Goal: Task Accomplishment & Management: Use online tool/utility

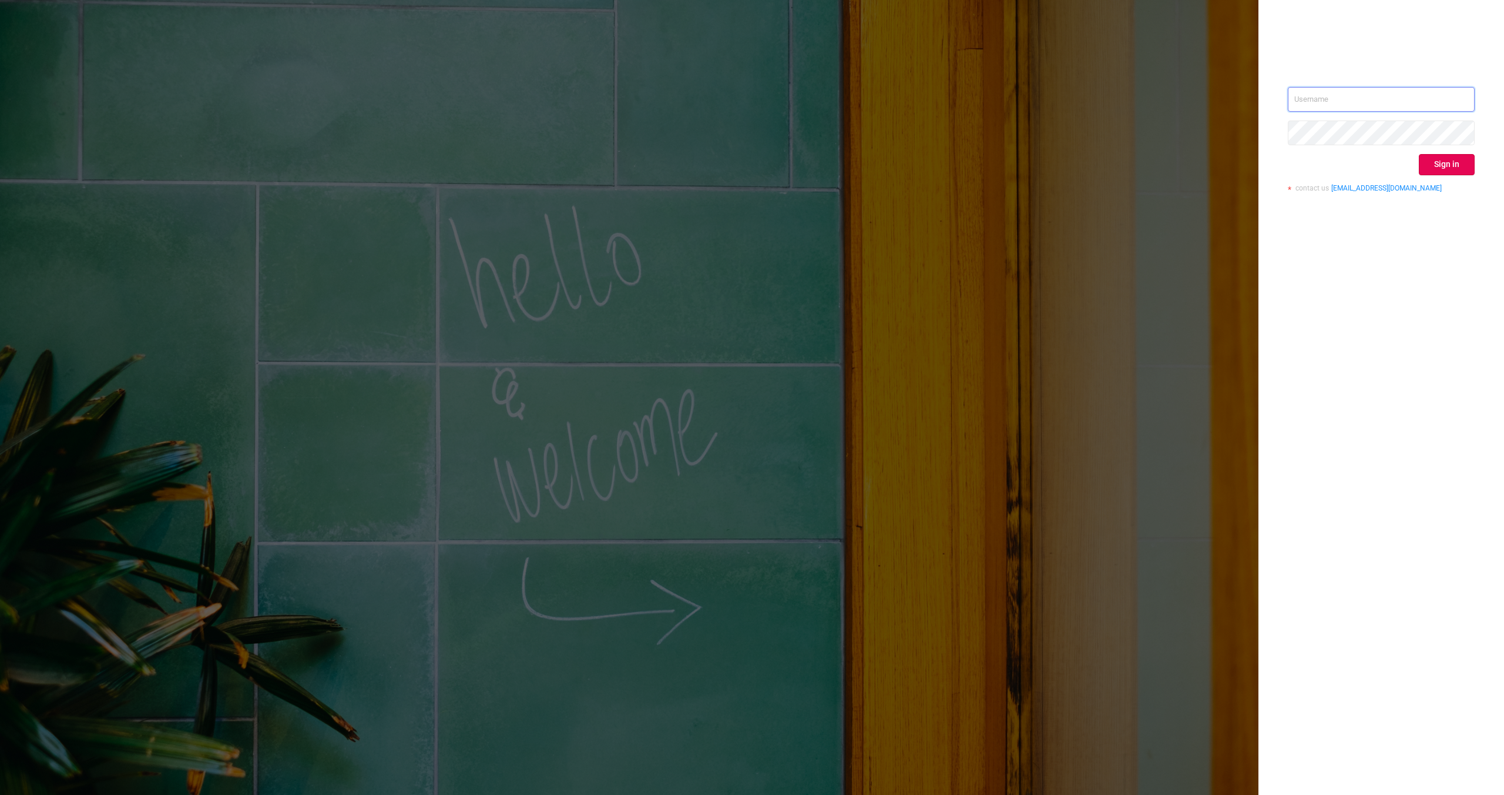
click at [1308, 110] on input "text" at bounding box center [1381, 99] width 187 height 25
type input "[EMAIL_ADDRESS][DOMAIN_NAME]"
click at [1433, 164] on button "Sign in" at bounding box center [1447, 164] width 56 height 21
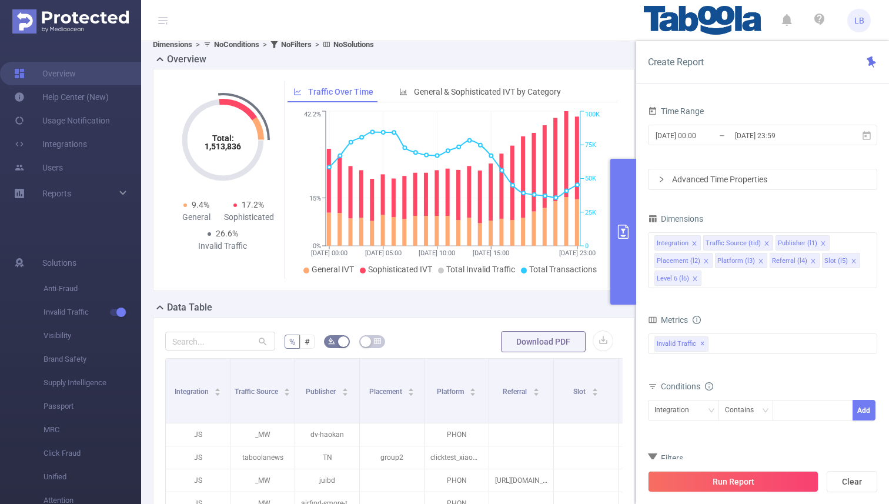
scroll to position [20, 0]
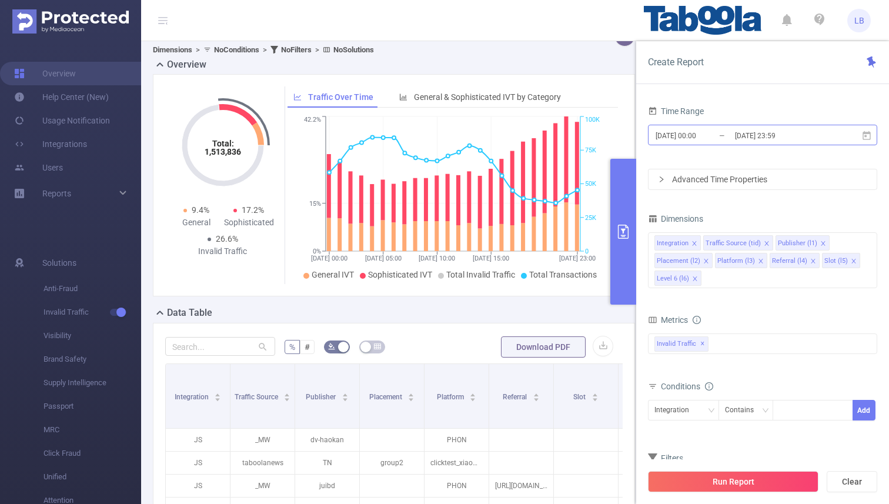
click at [718, 132] on input "2024-02-25 00:00" at bounding box center [701, 136] width 95 height 16
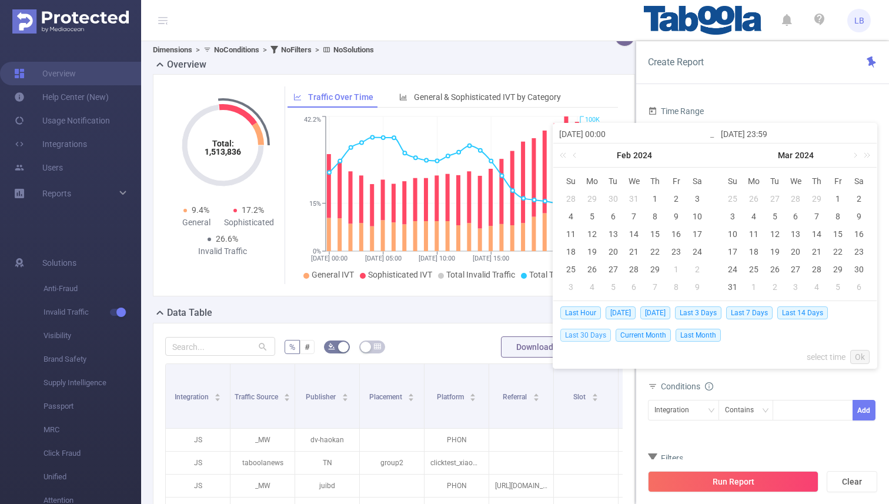
click at [596, 334] on span "Last 30 Days" at bounding box center [585, 335] width 51 height 13
type input "2025-08-16 00:00"
type input "2025-09-15 23:59"
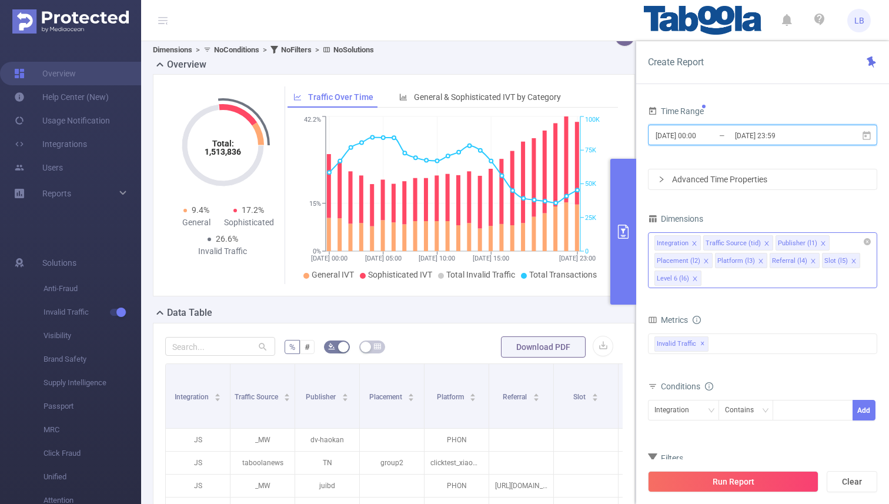
click at [764, 244] on icon "icon: close" at bounding box center [766, 243] width 4 height 4
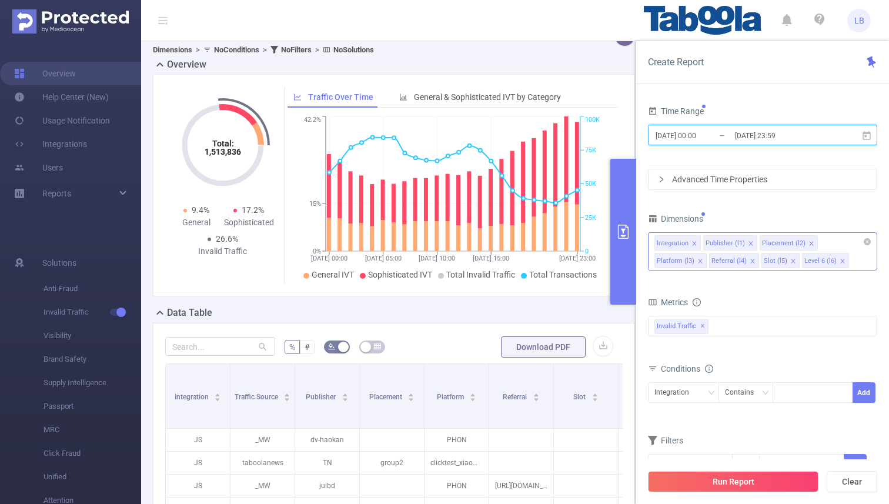
click at [808, 240] on icon "icon: close" at bounding box center [811, 243] width 6 height 6
click at [802, 243] on icon "icon: close" at bounding box center [805, 243] width 6 height 6
click at [801, 239] on span at bounding box center [803, 243] width 6 height 13
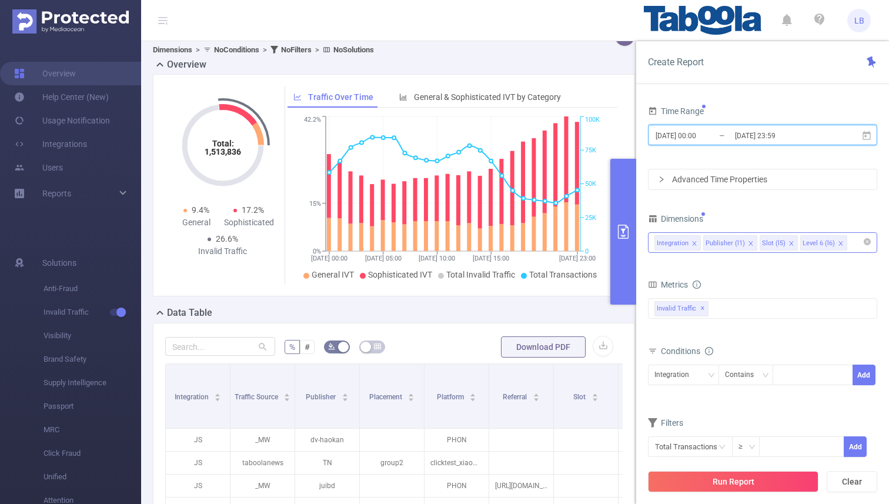
click at [788, 241] on icon "icon: close" at bounding box center [791, 243] width 6 height 6
click at [817, 241] on div "Integration Publisher (l1) Level 6 (l6)" at bounding box center [762, 242] width 216 height 19
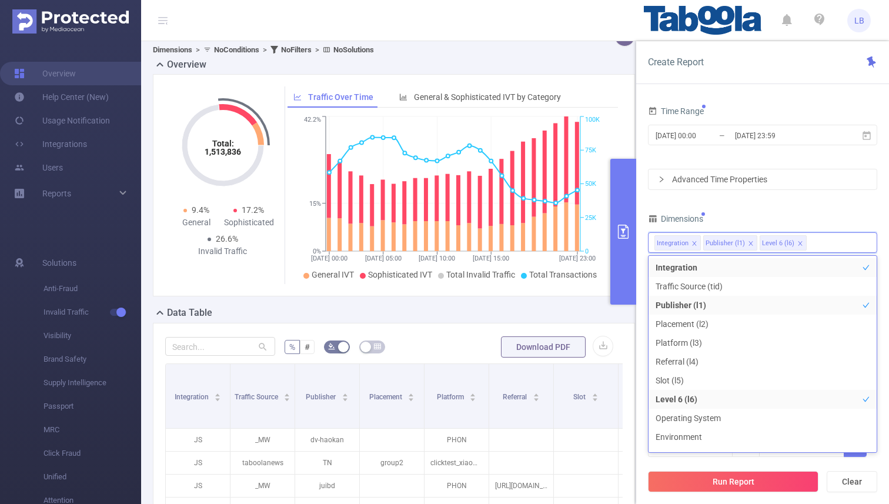
click at [766, 216] on div "Dimensions" at bounding box center [762, 219] width 229 height 19
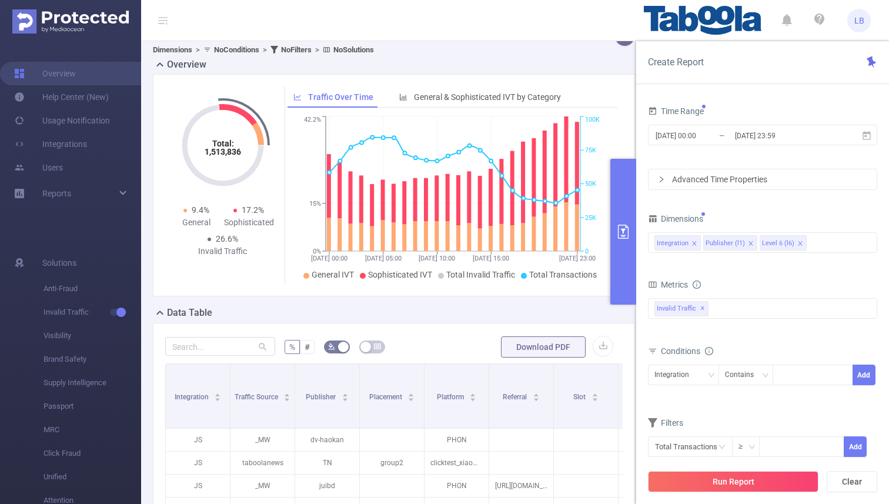
click at [691, 239] on span at bounding box center [694, 243] width 6 height 13
click at [701, 376] on div "Publisher (l1)" at bounding box center [679, 374] width 51 height 19
click at [787, 373] on div at bounding box center [813, 374] width 68 height 19
paste input "mychasma"
type input "mychasma"
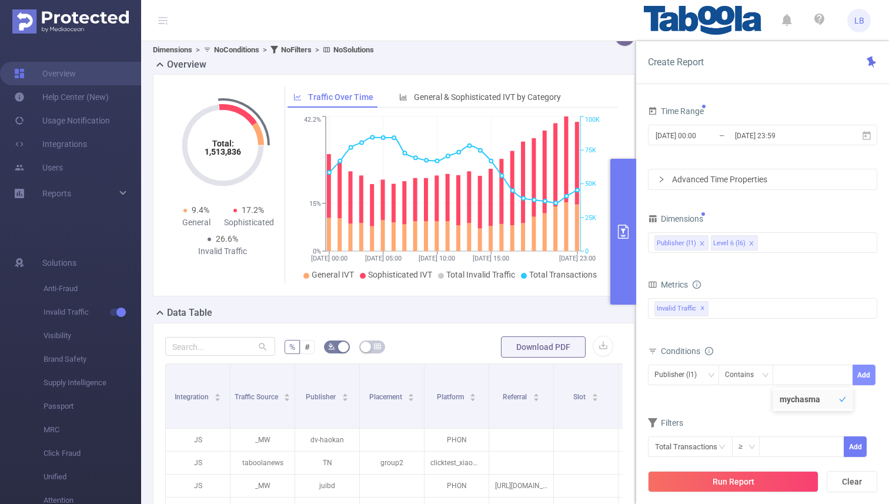
click at [871, 379] on button "Add" at bounding box center [863, 374] width 23 height 21
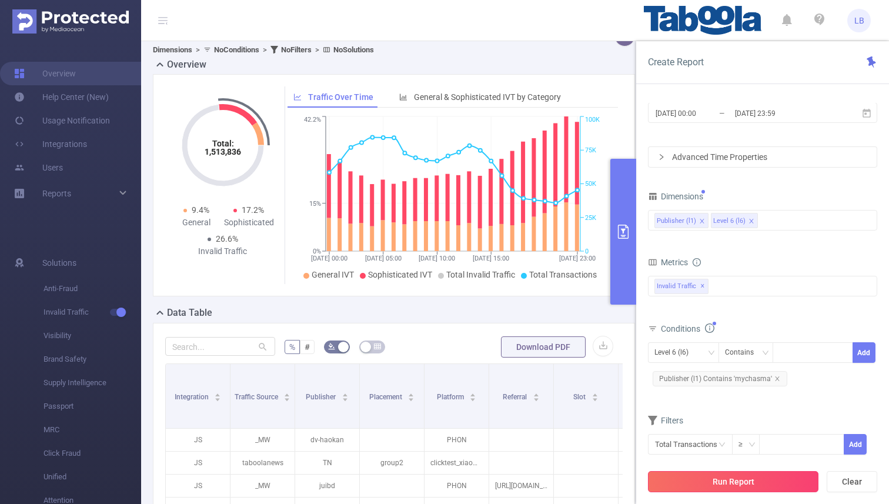
click at [772, 477] on button "Run Report" at bounding box center [733, 481] width 170 height 21
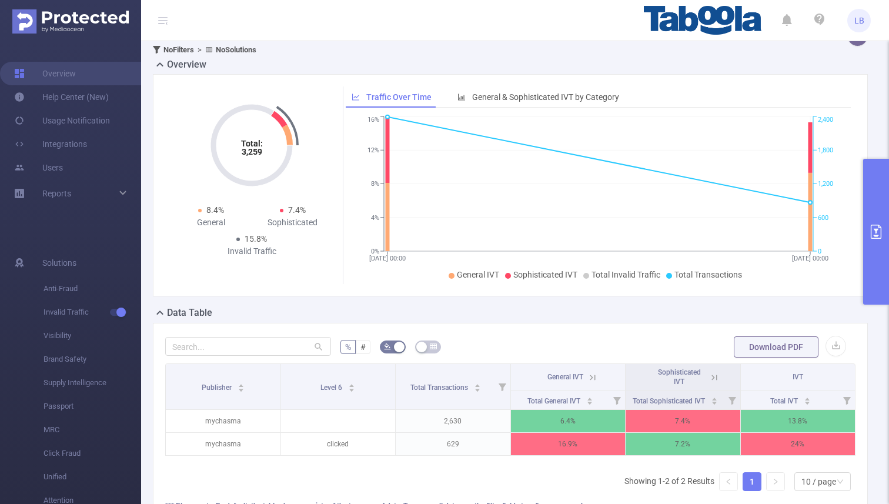
click at [878, 173] on button "primary" at bounding box center [876, 232] width 26 height 146
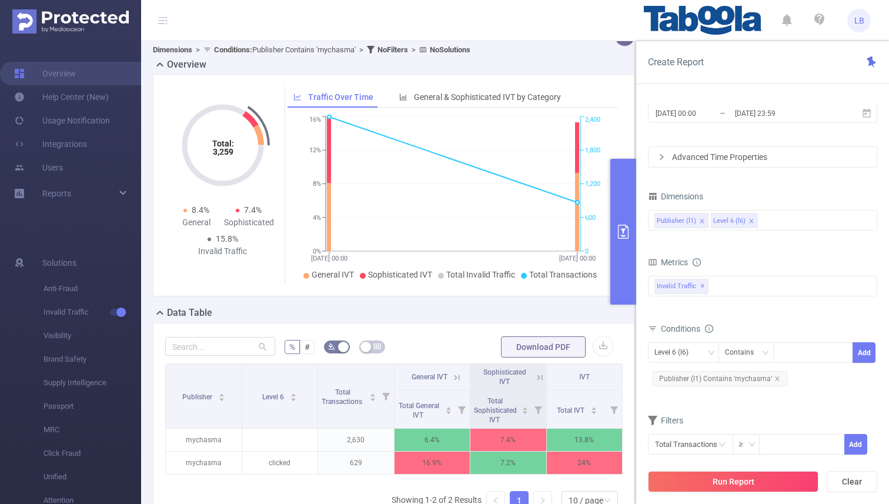
click at [629, 187] on button "primary" at bounding box center [623, 232] width 26 height 146
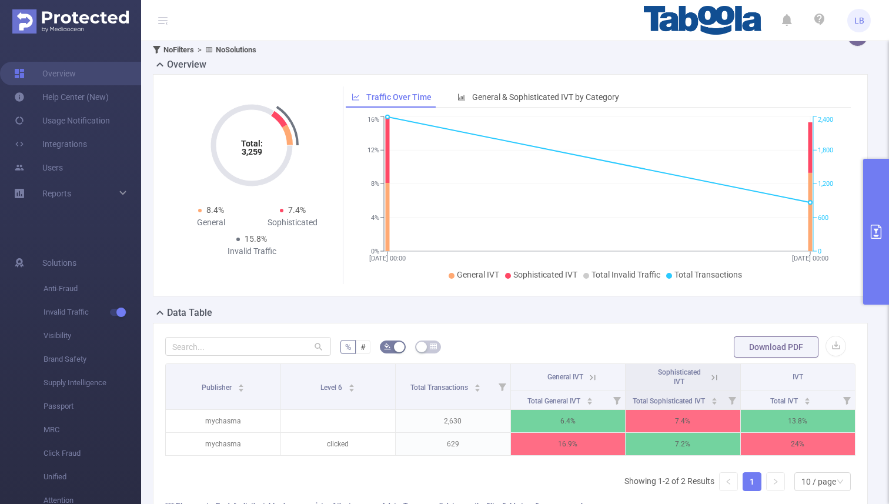
click at [884, 192] on button "primary" at bounding box center [876, 232] width 26 height 146
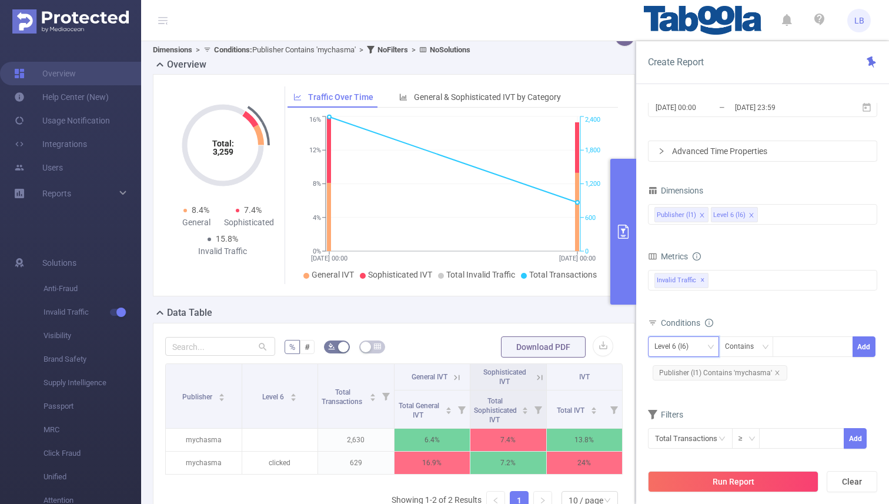
click at [695, 340] on div "Level 6 (l6)" at bounding box center [675, 346] width 42 height 19
click at [682, 371] on li "Publisher (l1)" at bounding box center [683, 370] width 71 height 19
click at [815, 340] on div at bounding box center [813, 346] width 68 height 19
paste input "mychasma"
type input "m"
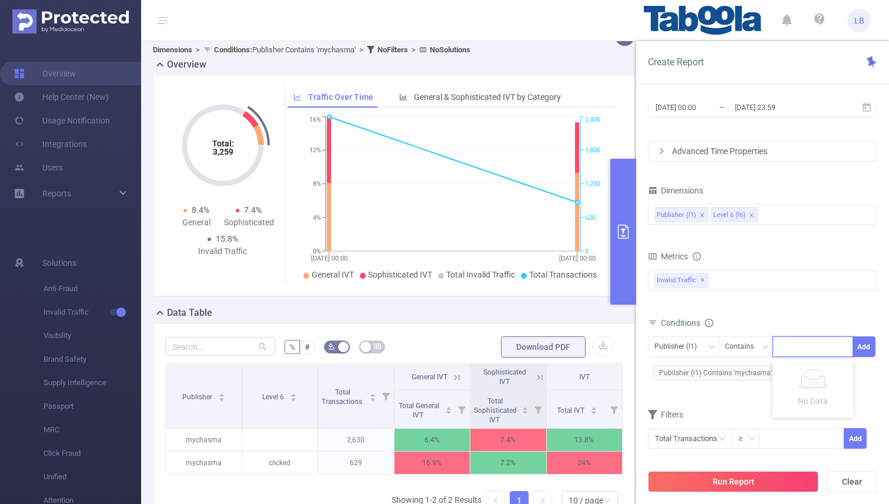
click at [806, 296] on div "bp_total brand-safety brand_is_solution bp_adult bp_arms bp_crime bp_death_inju…" at bounding box center [762, 287] width 229 height 35
click at [618, 232] on icon "primary" at bounding box center [623, 231] width 14 height 14
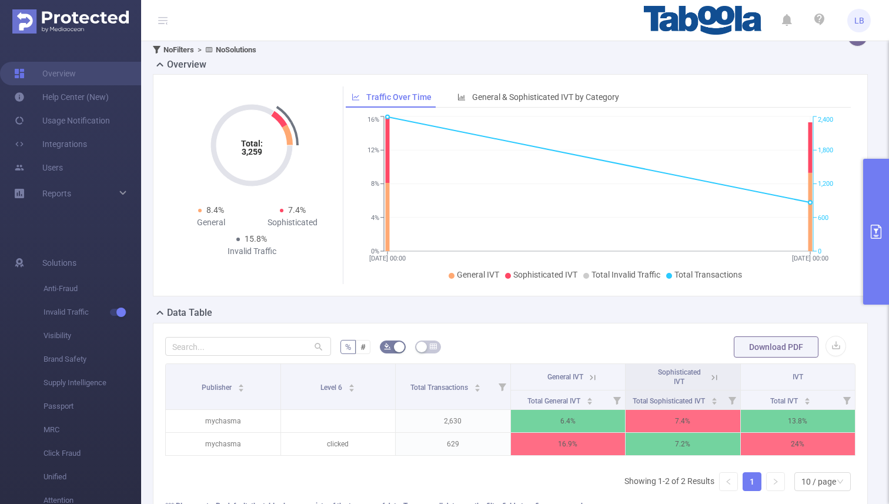
scroll to position [47, 0]
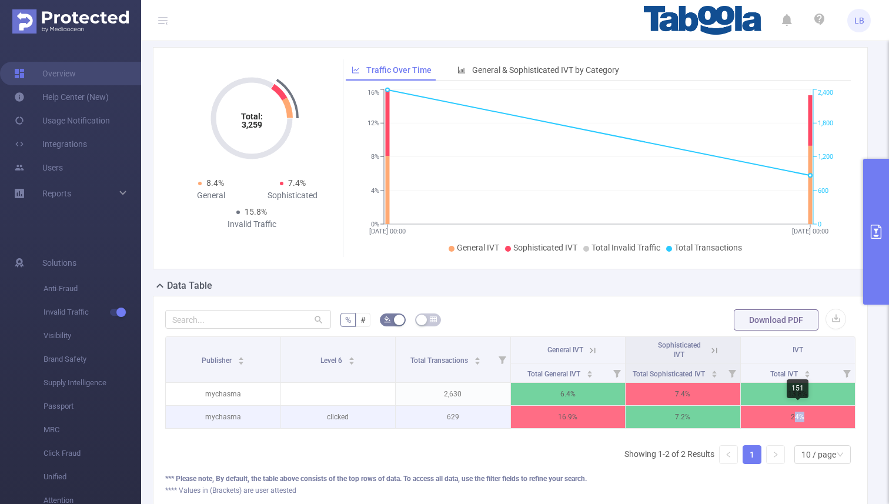
drag, startPoint x: 793, startPoint y: 419, endPoint x: 803, endPoint y: 419, distance: 10.0
click at [803, 419] on p "24%" at bounding box center [797, 417] width 115 height 22
drag, startPoint x: 447, startPoint y: 417, endPoint x: 458, endPoint y: 417, distance: 11.8
click at [458, 417] on p "629" at bounding box center [453, 417] width 115 height 22
drag, startPoint x: 790, startPoint y: 416, endPoint x: 806, endPoint y: 416, distance: 15.9
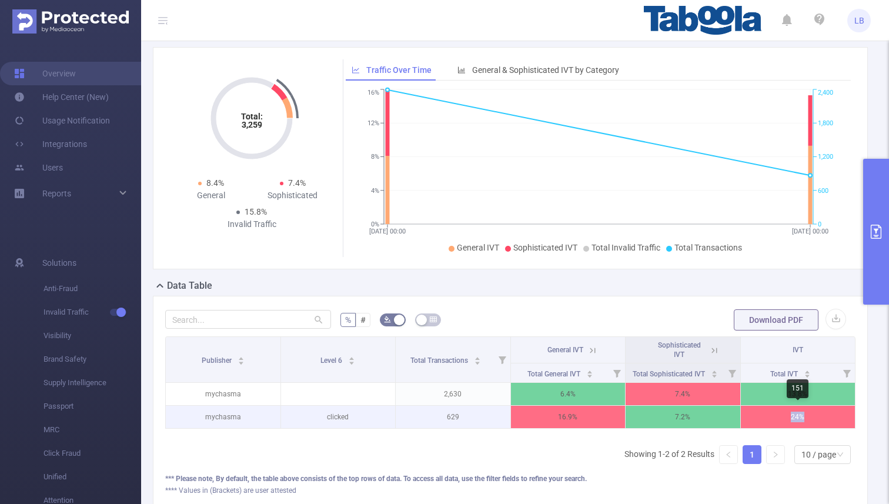
click at [806, 416] on p "24%" at bounding box center [797, 417] width 115 height 22
click at [796, 416] on p "24%" at bounding box center [797, 417] width 115 height 22
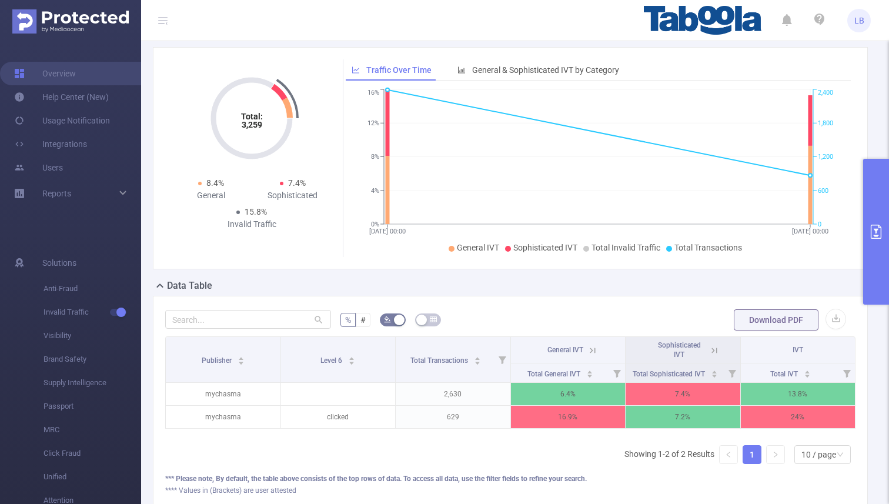
click at [591, 346] on icon at bounding box center [592, 350] width 11 height 11
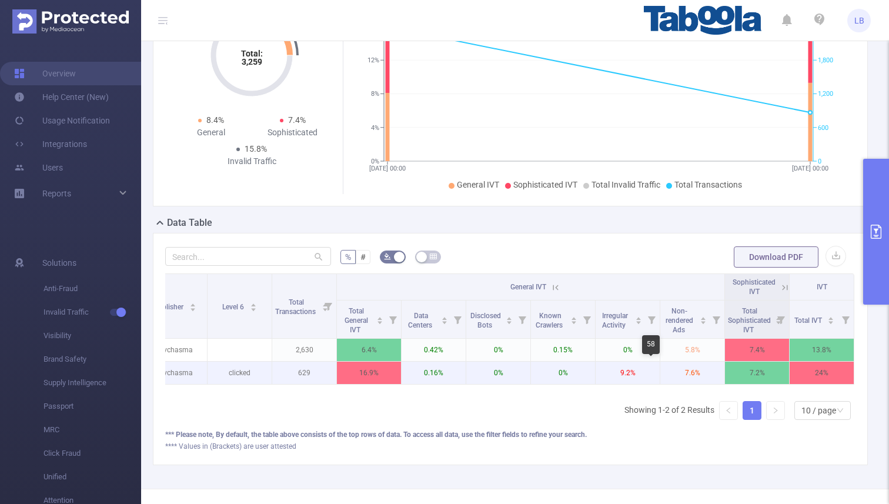
scroll to position [0, 24]
drag, startPoint x: 420, startPoint y: 371, endPoint x: 443, endPoint y: 371, distance: 23.5
click at [443, 371] on p "0.16%" at bounding box center [432, 372] width 64 height 22
click at [438, 371] on p "0.16%" at bounding box center [432, 372] width 64 height 22
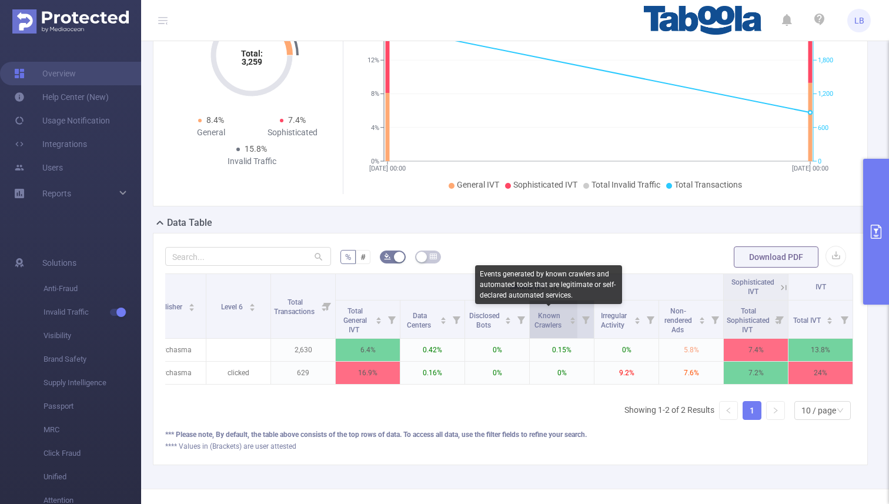
click at [557, 319] on span "Known Crawlers" at bounding box center [548, 320] width 29 height 18
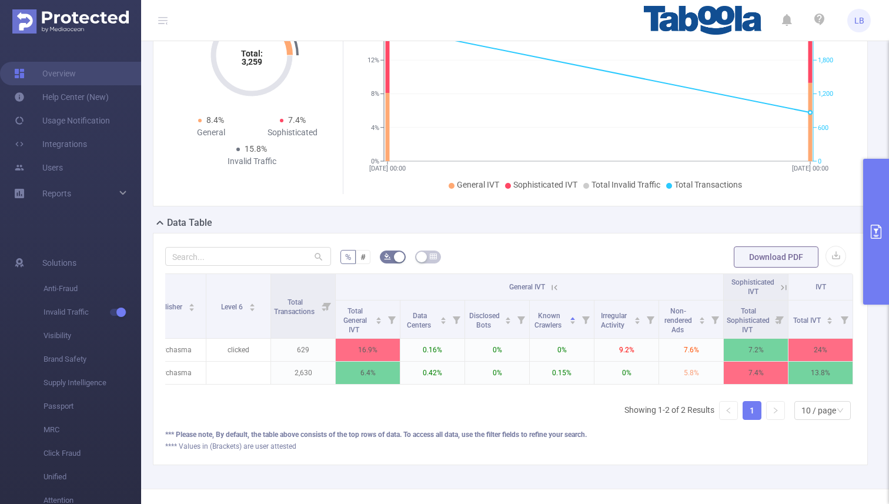
click at [549, 286] on icon at bounding box center [554, 287] width 11 height 11
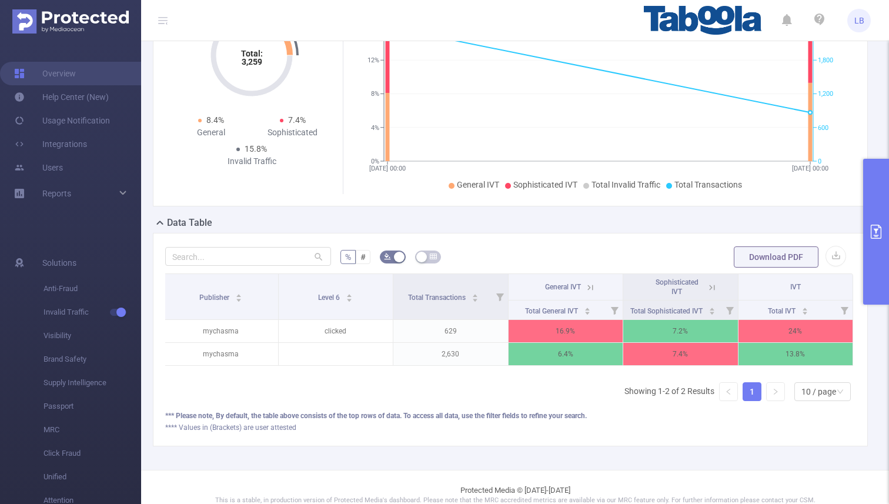
click at [711, 284] on icon at bounding box center [711, 287] width 11 height 11
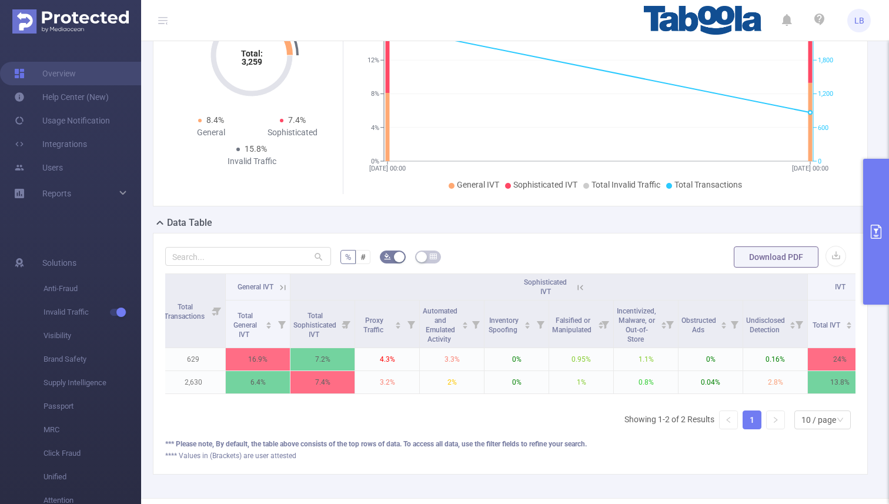
scroll to position [0, 153]
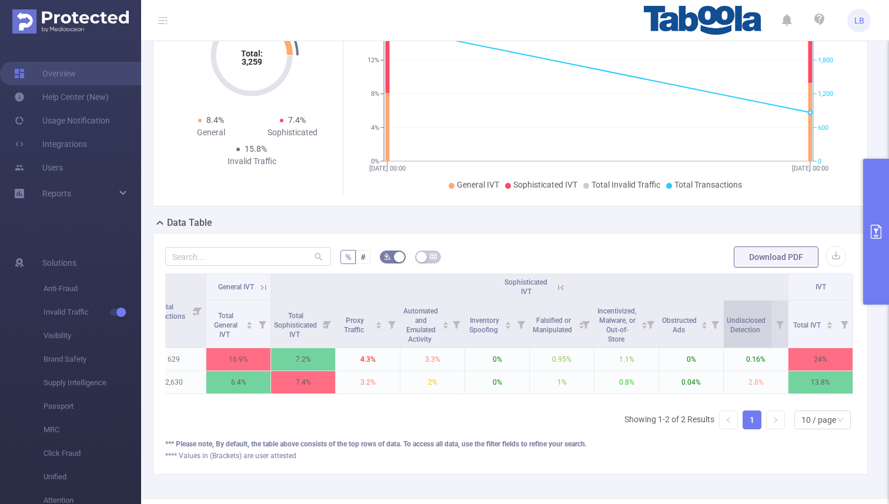
drag, startPoint x: 663, startPoint y: 333, endPoint x: 752, endPoint y: 324, distance: 89.1
click at [752, 324] on tr "Total General IVT Total Sophisticated IVT Proxy Traffic Automated and Emulated …" at bounding box center [432, 324] width 840 height 48
click at [561, 286] on icon at bounding box center [560, 286] width 5 height 5
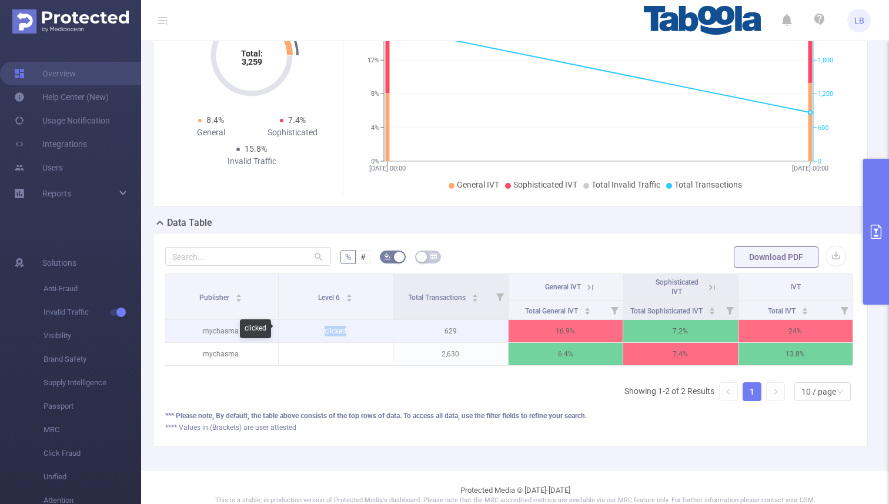
drag, startPoint x: 325, startPoint y: 330, endPoint x: 344, endPoint y: 329, distance: 18.8
click at [344, 329] on p "clicked" at bounding box center [336, 331] width 115 height 22
click at [324, 330] on p "clicked" at bounding box center [336, 331] width 115 height 22
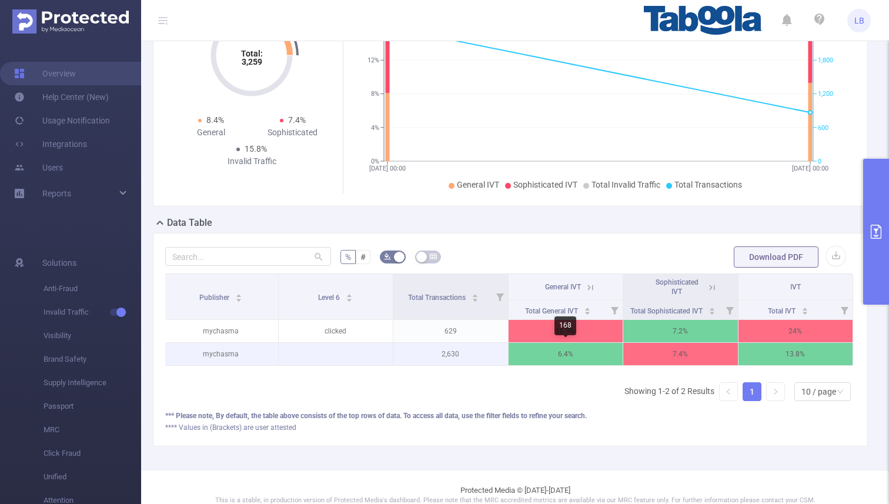
click at [538, 344] on p "6.4%" at bounding box center [565, 354] width 115 height 22
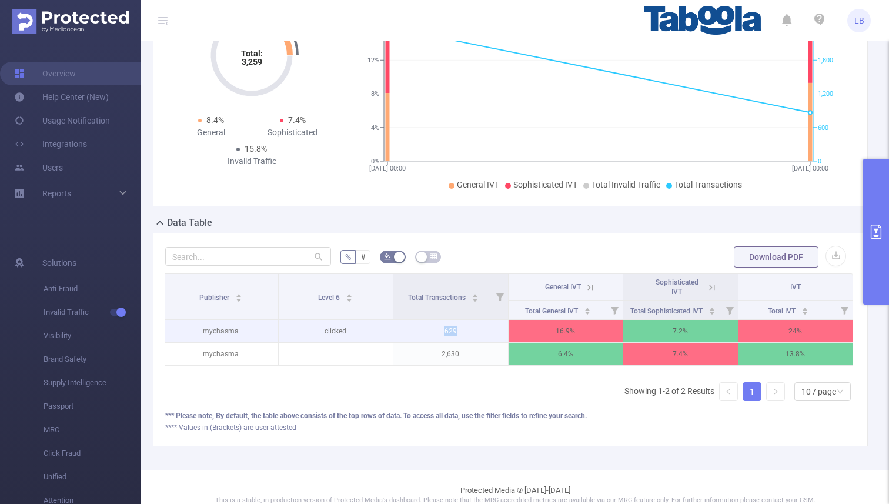
drag, startPoint x: 443, startPoint y: 331, endPoint x: 457, endPoint y: 331, distance: 13.5
click at [457, 331] on p "629" at bounding box center [450, 331] width 115 height 22
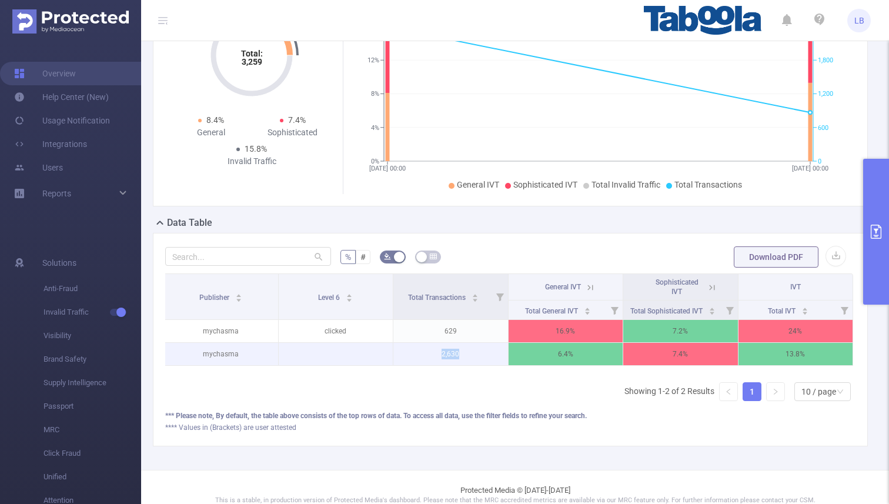
drag, startPoint x: 443, startPoint y: 353, endPoint x: 477, endPoint y: 352, distance: 34.1
click at [477, 352] on p "2,630" at bounding box center [450, 354] width 115 height 22
click at [484, 347] on p "2,630" at bounding box center [450, 354] width 115 height 22
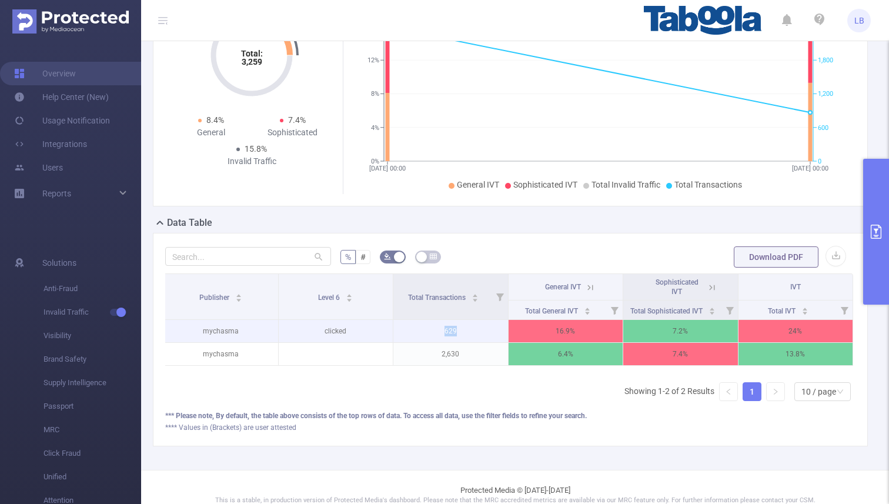
drag, startPoint x: 444, startPoint y: 330, endPoint x: 455, endPoint y: 330, distance: 11.2
click at [455, 330] on p "629" at bounding box center [450, 331] width 115 height 22
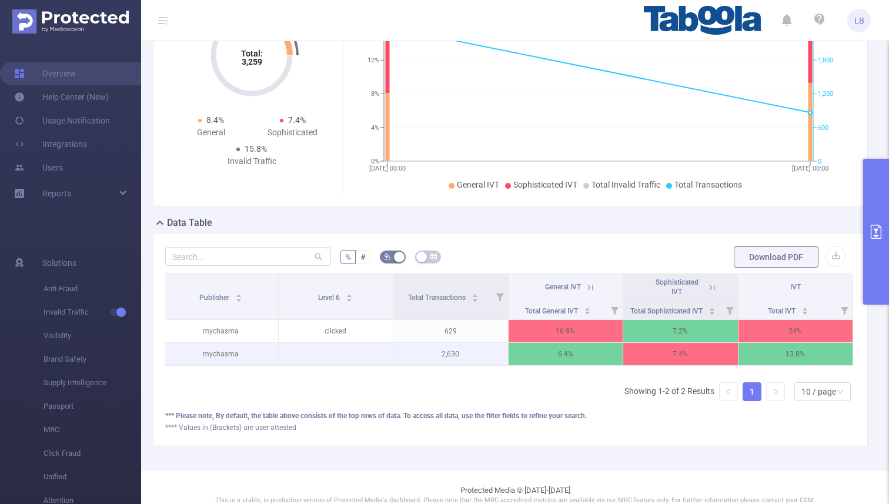
click at [453, 350] on p "2,630" at bounding box center [450, 354] width 115 height 22
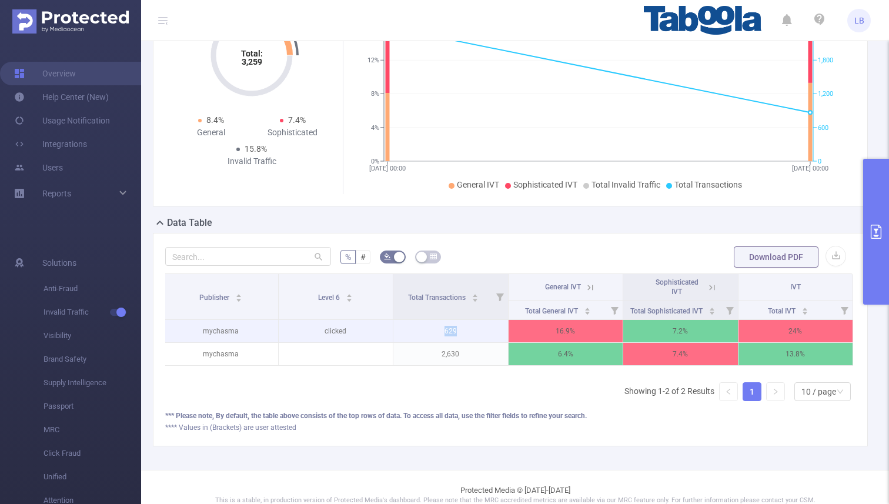
drag, startPoint x: 445, startPoint y: 332, endPoint x: 456, endPoint y: 332, distance: 11.2
click at [456, 332] on p "629" at bounding box center [450, 331] width 115 height 22
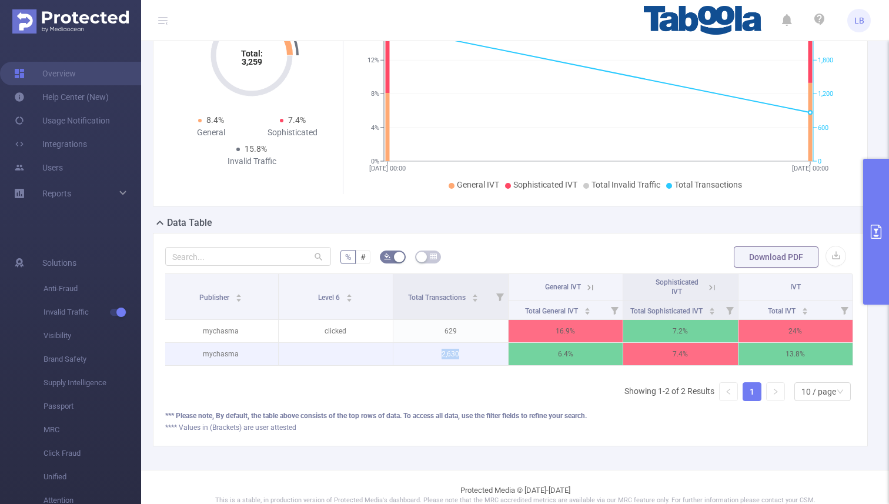
drag, startPoint x: 442, startPoint y: 351, endPoint x: 462, endPoint y: 351, distance: 20.0
click at [462, 351] on p "2,630" at bounding box center [450, 354] width 115 height 22
click at [452, 356] on p "2,630" at bounding box center [450, 354] width 115 height 22
drag, startPoint x: 444, startPoint y: 357, endPoint x: 451, endPoint y: 357, distance: 7.7
click at [451, 357] on p "2,630" at bounding box center [450, 354] width 115 height 22
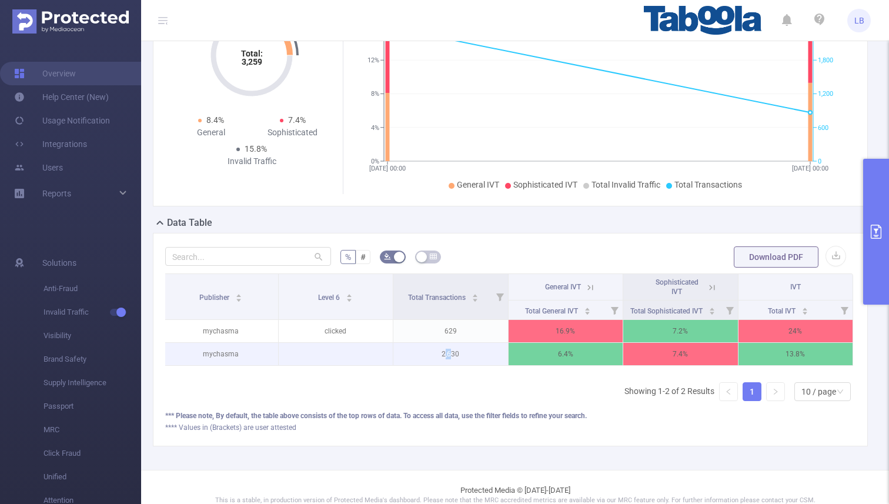
click at [448, 358] on p "2,630" at bounding box center [450, 354] width 115 height 22
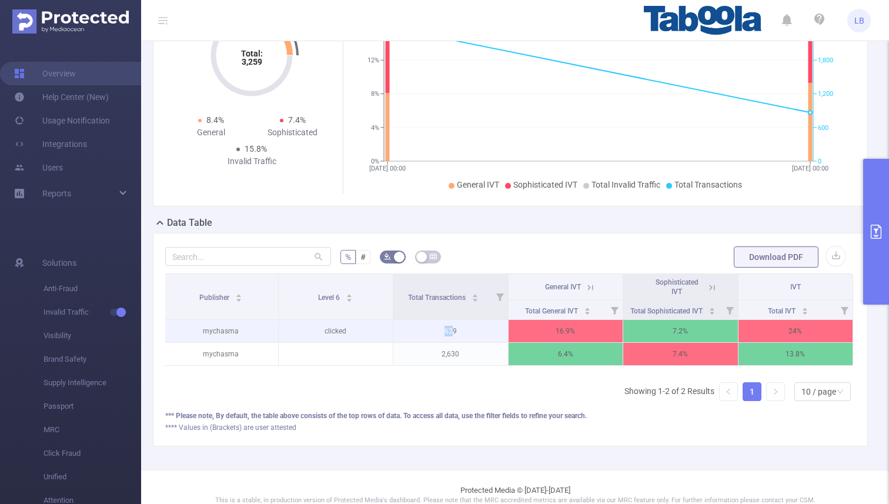
drag, startPoint x: 444, startPoint y: 331, endPoint x: 453, endPoint y: 331, distance: 8.8
click at [453, 331] on p "629" at bounding box center [450, 331] width 115 height 22
drag, startPoint x: 443, startPoint y: 331, endPoint x: 460, endPoint y: 331, distance: 16.5
click at [460, 331] on p "629" at bounding box center [450, 331] width 115 height 22
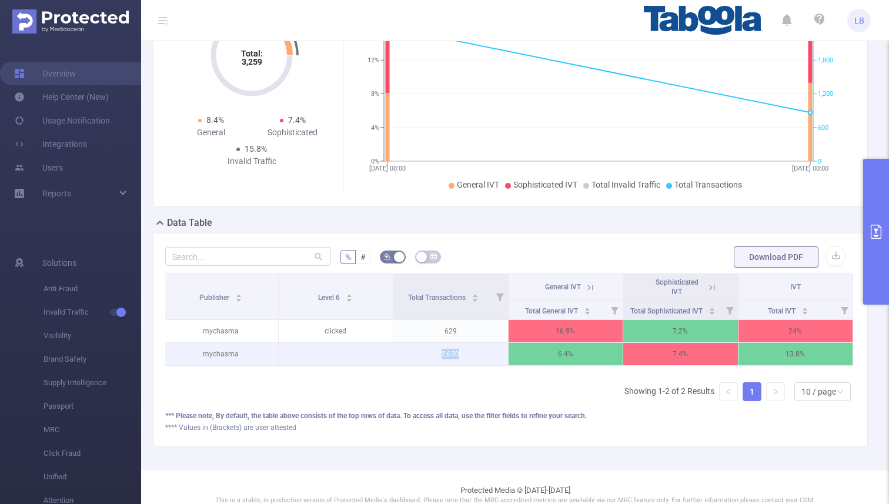
drag, startPoint x: 442, startPoint y: 351, endPoint x: 460, endPoint y: 351, distance: 18.2
click at [460, 351] on p "2,630" at bounding box center [450, 354] width 115 height 22
drag, startPoint x: 443, startPoint y: 354, endPoint x: 463, endPoint y: 354, distance: 20.6
click at [463, 354] on p "2,630" at bounding box center [450, 354] width 115 height 22
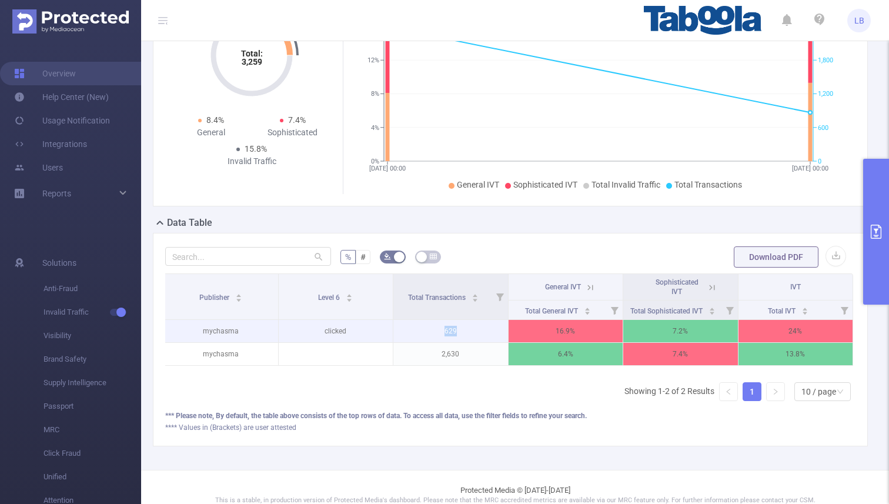
drag, startPoint x: 445, startPoint y: 330, endPoint x: 457, endPoint y: 330, distance: 12.4
click at [457, 330] on p "629" at bounding box center [450, 331] width 115 height 22
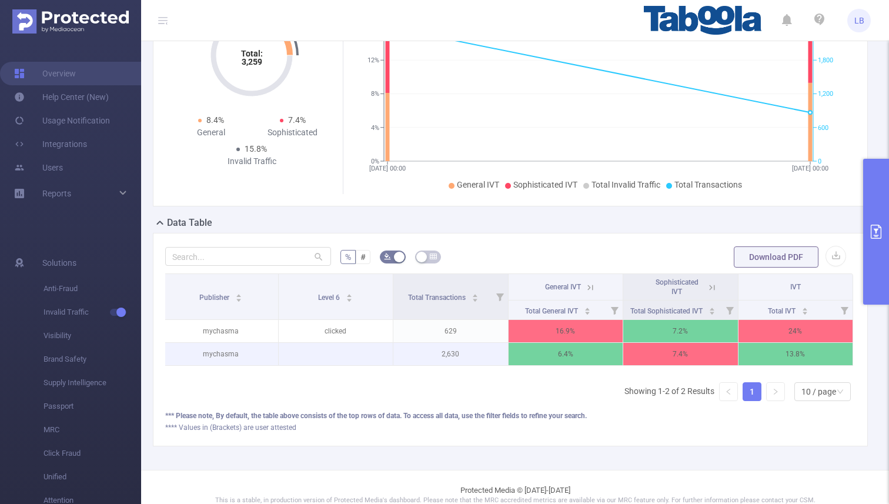
click at [450, 353] on p "2,630" at bounding box center [450, 354] width 115 height 22
drag, startPoint x: 445, startPoint y: 356, endPoint x: 454, endPoint y: 355, distance: 8.8
click at [454, 355] on p "2,630" at bounding box center [450, 354] width 115 height 22
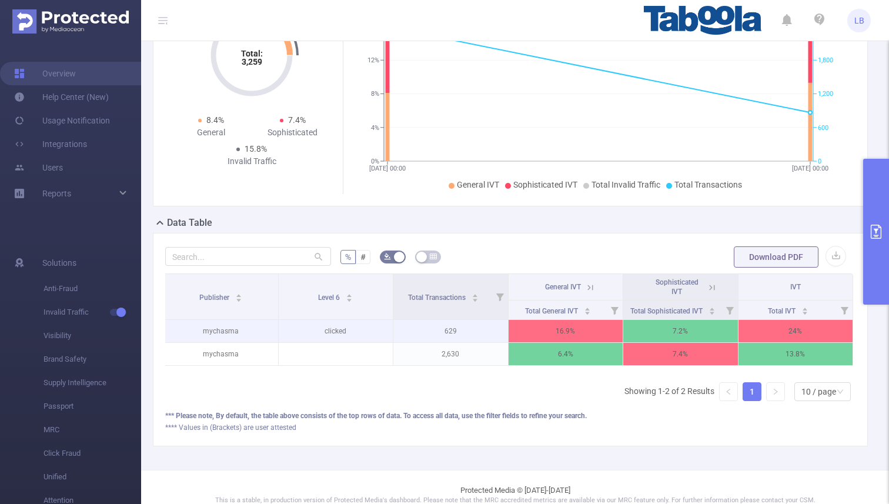
click at [445, 331] on p "629" at bounding box center [450, 331] width 115 height 22
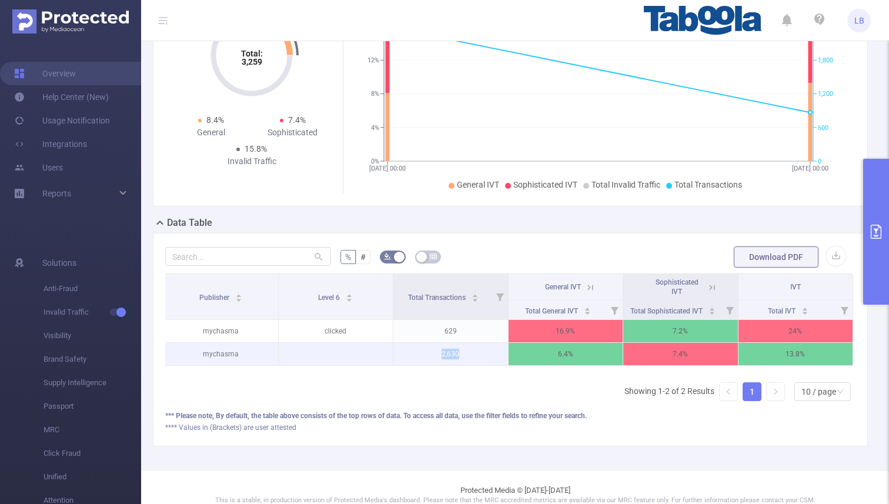
drag, startPoint x: 443, startPoint y: 353, endPoint x: 464, endPoint y: 353, distance: 21.2
click at [464, 353] on p "2,630" at bounding box center [450, 354] width 115 height 22
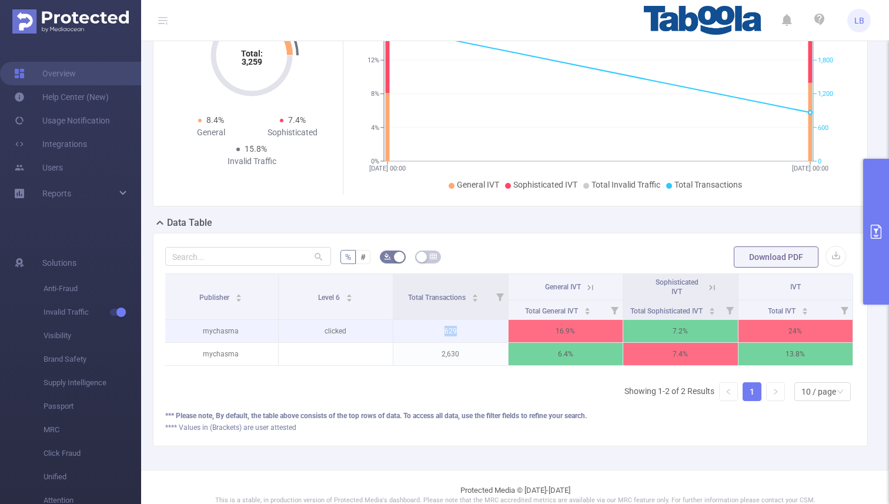
drag, startPoint x: 445, startPoint y: 327, endPoint x: 455, endPoint y: 328, distance: 10.6
click at [455, 328] on p "629" at bounding box center [450, 331] width 115 height 22
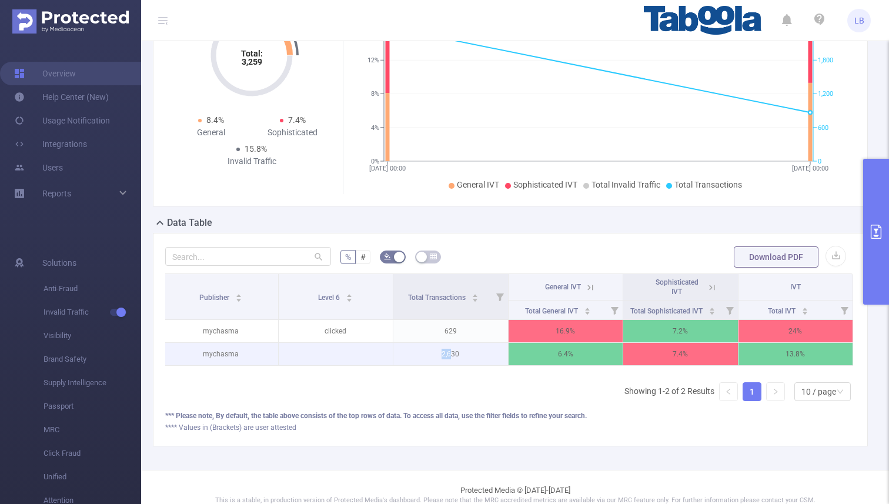
drag, startPoint x: 440, startPoint y: 354, endPoint x: 452, endPoint y: 354, distance: 11.8
click at [452, 354] on p "2,630" at bounding box center [450, 354] width 115 height 22
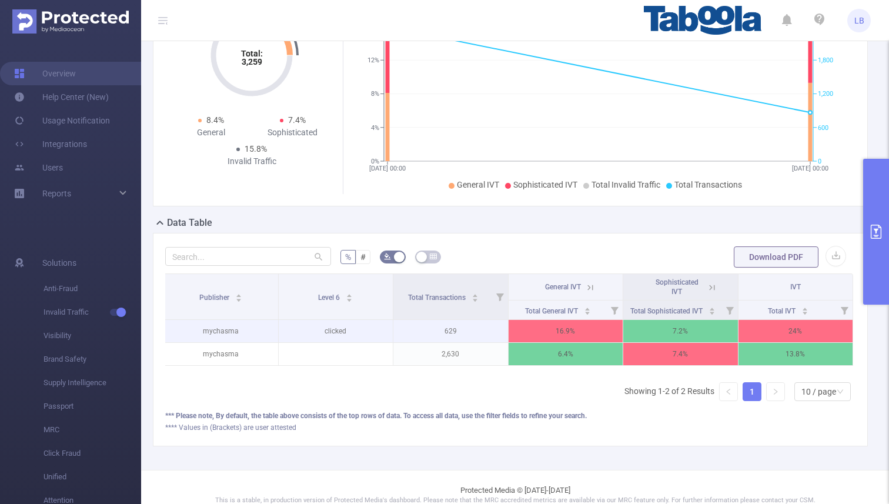
click at [453, 330] on p "629" at bounding box center [450, 331] width 115 height 22
drag, startPoint x: 324, startPoint y: 329, endPoint x: 350, endPoint y: 330, distance: 25.3
click at [350, 330] on p "clicked" at bounding box center [336, 331] width 115 height 22
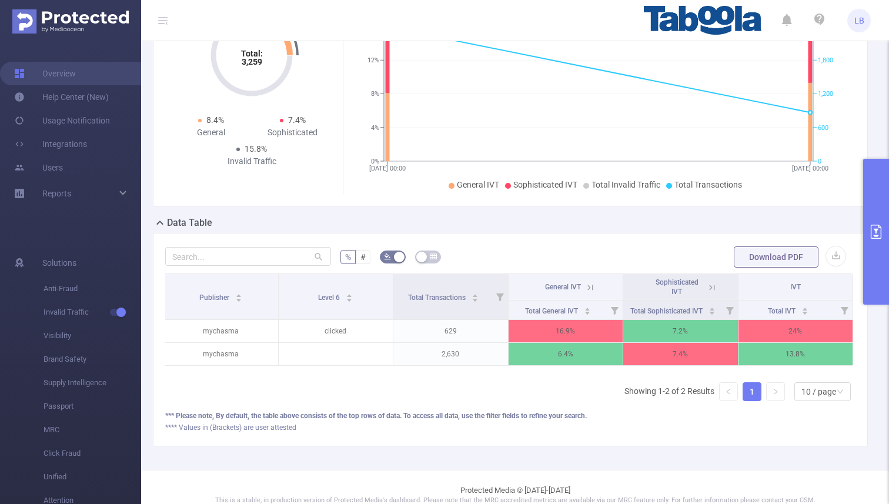
click at [598, 286] on th "General IVT" at bounding box center [565, 287] width 115 height 26
click at [594, 286] on icon at bounding box center [590, 287] width 11 height 11
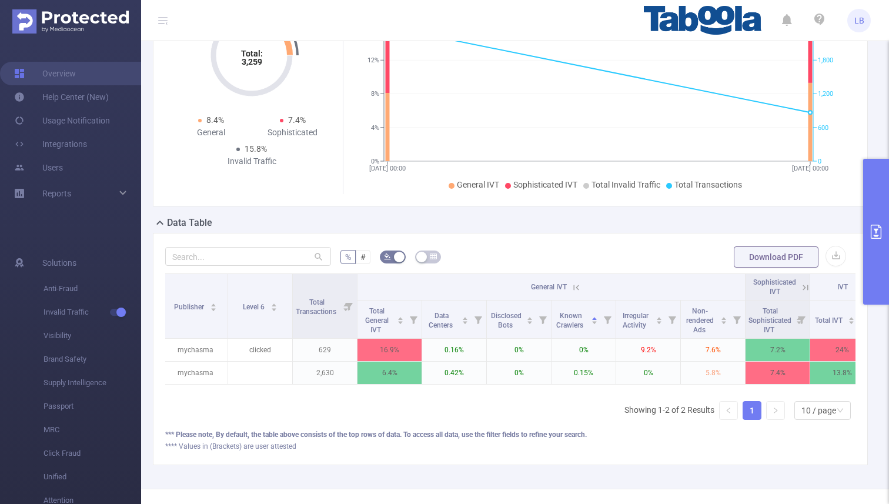
click at [575, 286] on icon at bounding box center [576, 287] width 11 height 11
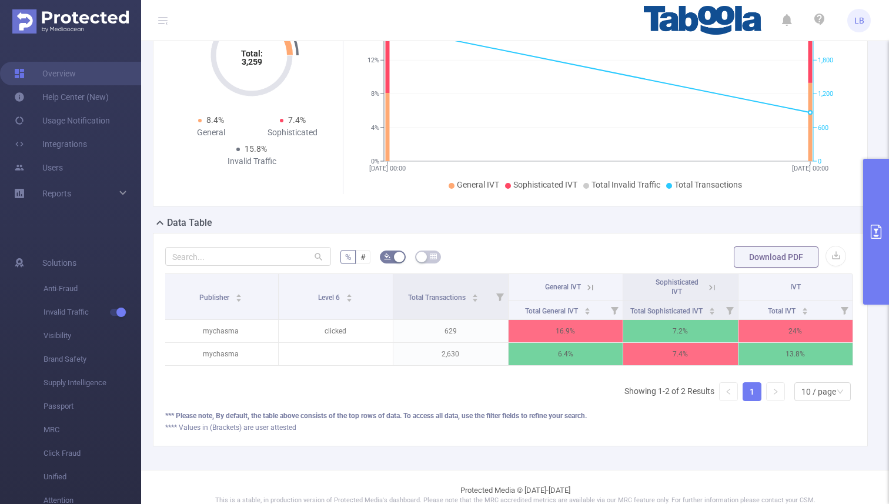
click at [709, 286] on icon at bounding box center [711, 287] width 11 height 11
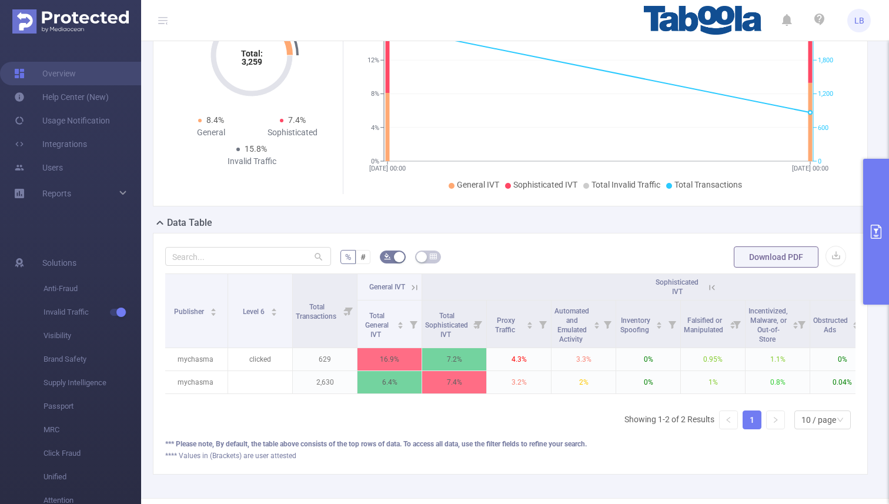
click at [710, 286] on icon at bounding box center [711, 287] width 11 height 11
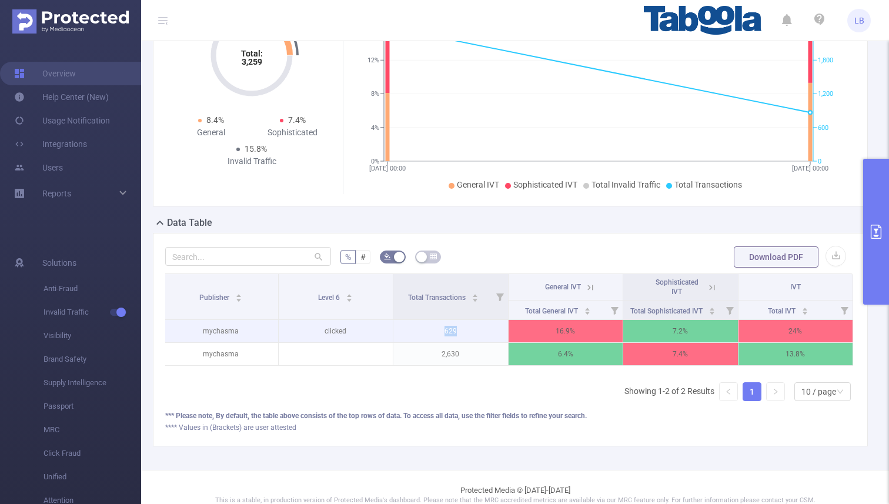
drag, startPoint x: 445, startPoint y: 331, endPoint x: 458, endPoint y: 331, distance: 12.3
click at [458, 331] on p "629" at bounding box center [450, 331] width 115 height 22
click at [447, 331] on p "629" at bounding box center [450, 331] width 115 height 22
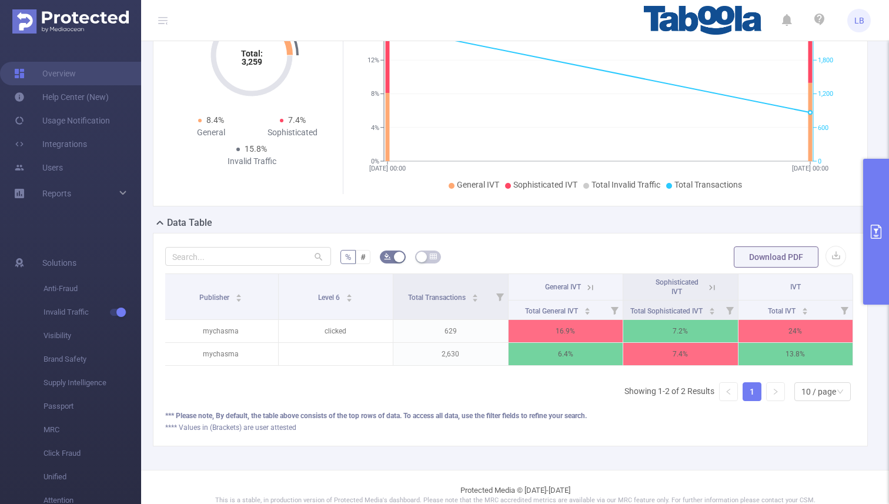
click at [588, 289] on icon at bounding box center [590, 287] width 11 height 11
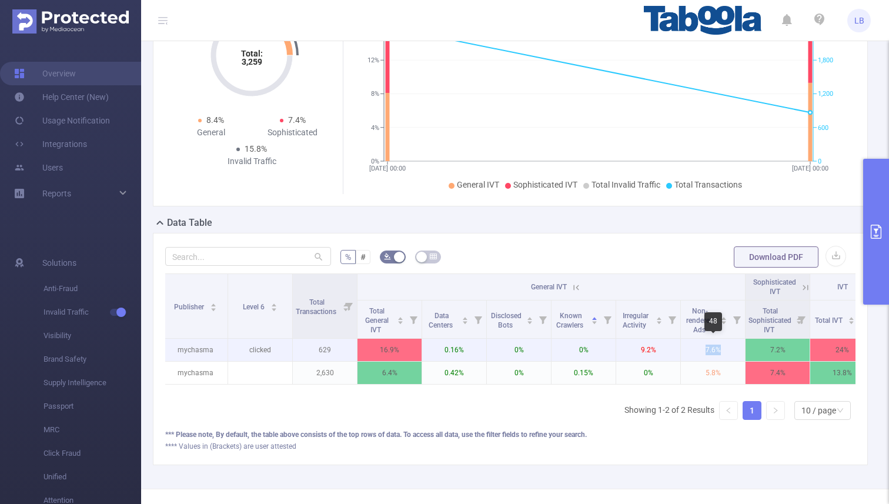
drag, startPoint x: 705, startPoint y: 351, endPoint x: 725, endPoint y: 355, distance: 19.8
click at [725, 355] on p "7.6%" at bounding box center [713, 350] width 64 height 22
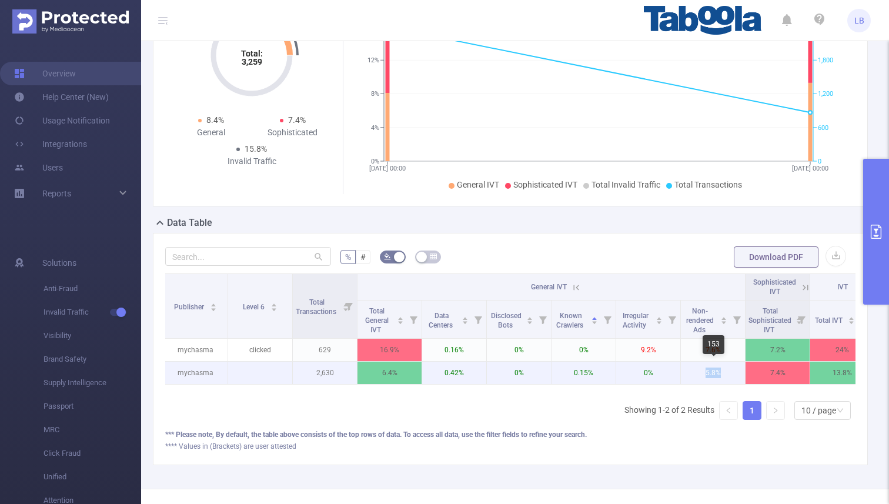
drag, startPoint x: 705, startPoint y: 371, endPoint x: 723, endPoint y: 373, distance: 18.3
click at [723, 373] on p "5.8%" at bounding box center [713, 372] width 64 height 22
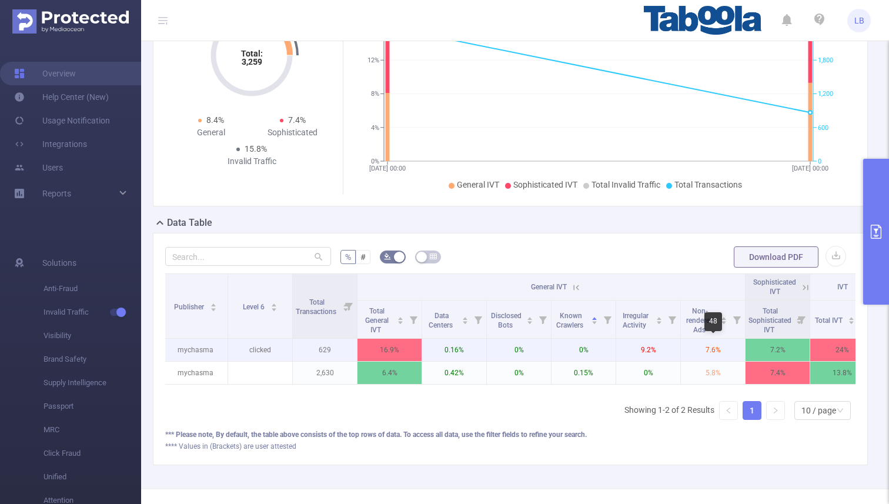
click at [701, 353] on p "7.6%" at bounding box center [713, 350] width 64 height 22
drag, startPoint x: 705, startPoint y: 350, endPoint x: 723, endPoint y: 351, distance: 18.3
click at [723, 351] on p "7.6%" at bounding box center [713, 350] width 64 height 22
drag, startPoint x: 705, startPoint y: 348, endPoint x: 746, endPoint y: 348, distance: 41.1
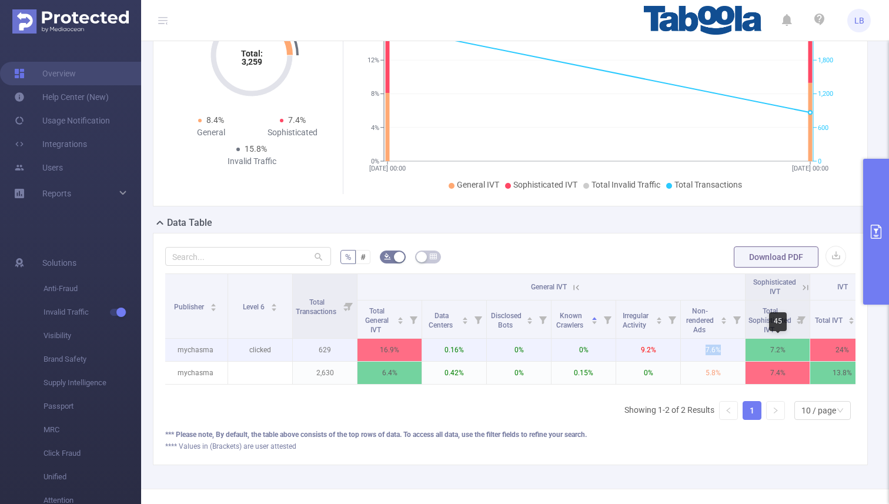
click at [747, 348] on tr "mychasma clicked 629 16.9% 0.16% 0% 0% 9.2% 7.6% 7.2% 24%" at bounding box center [518, 350] width 711 height 23
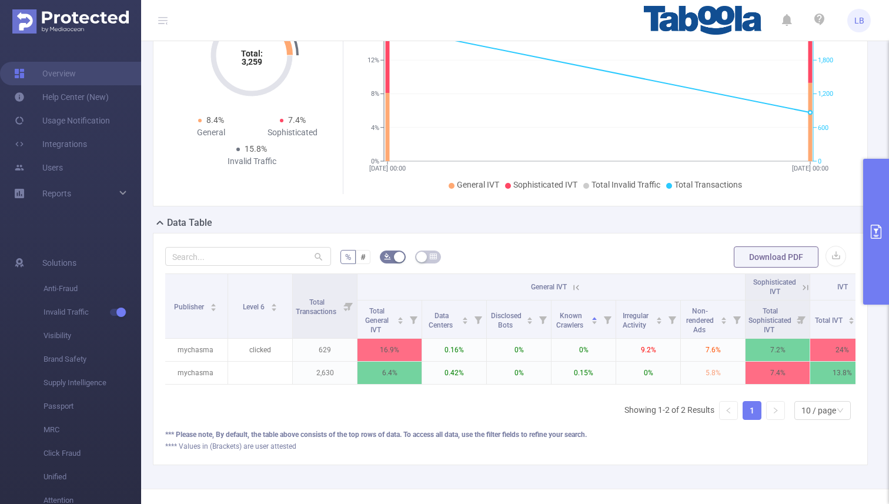
click at [578, 279] on th "General IVT" at bounding box center [551, 287] width 388 height 26
click at [578, 286] on icon at bounding box center [576, 286] width 5 height 5
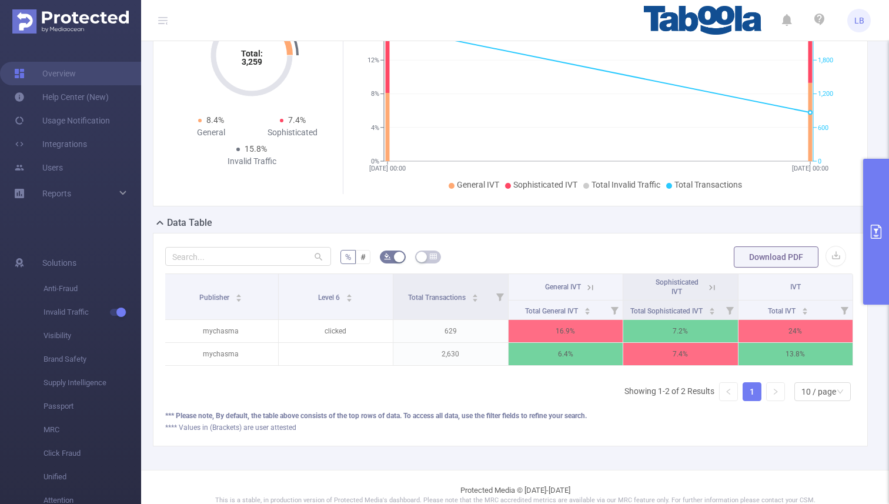
click at [712, 285] on icon at bounding box center [711, 287] width 11 height 11
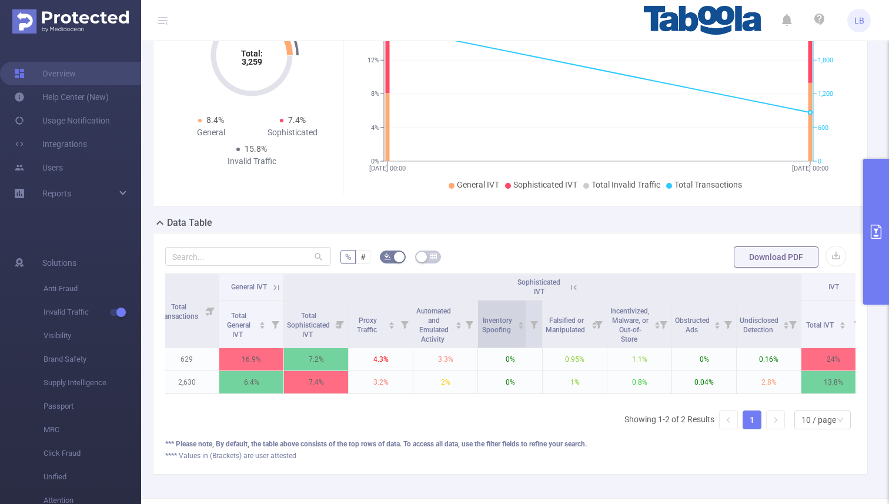
scroll to position [0, 153]
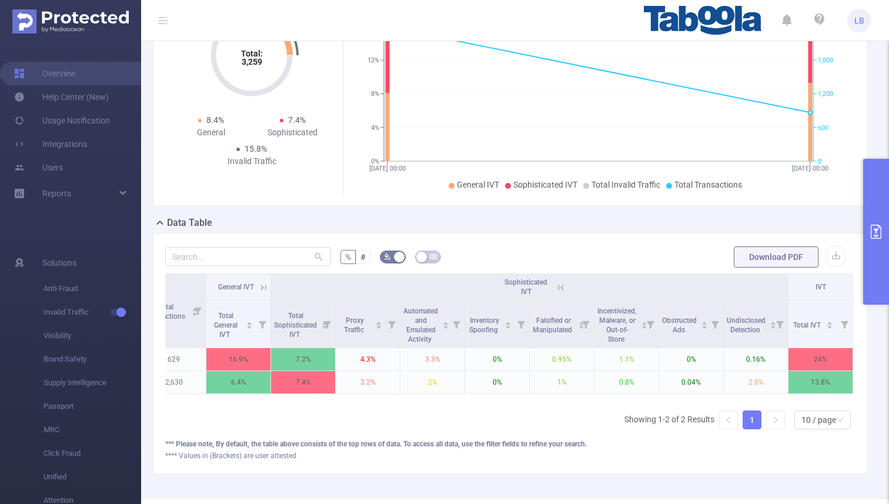
click at [561, 286] on icon at bounding box center [560, 287] width 11 height 11
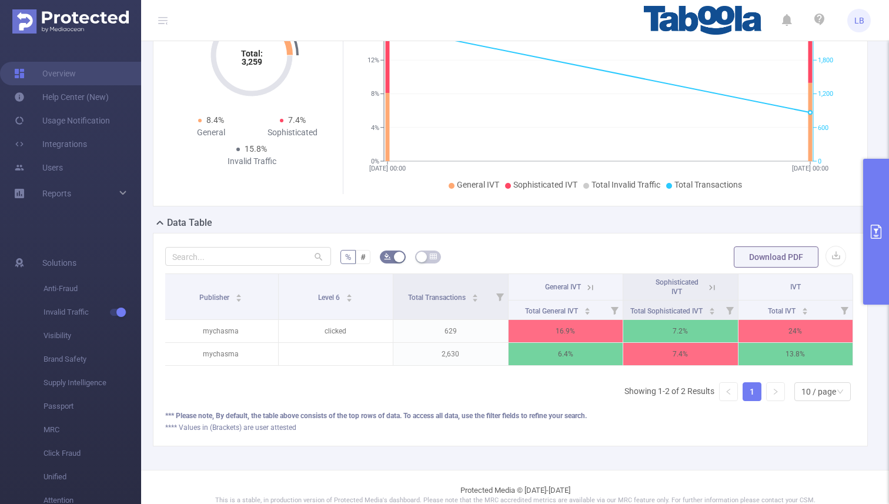
scroll to position [0, 2]
click at [876, 229] on icon "primary" at bounding box center [875, 231] width 11 height 14
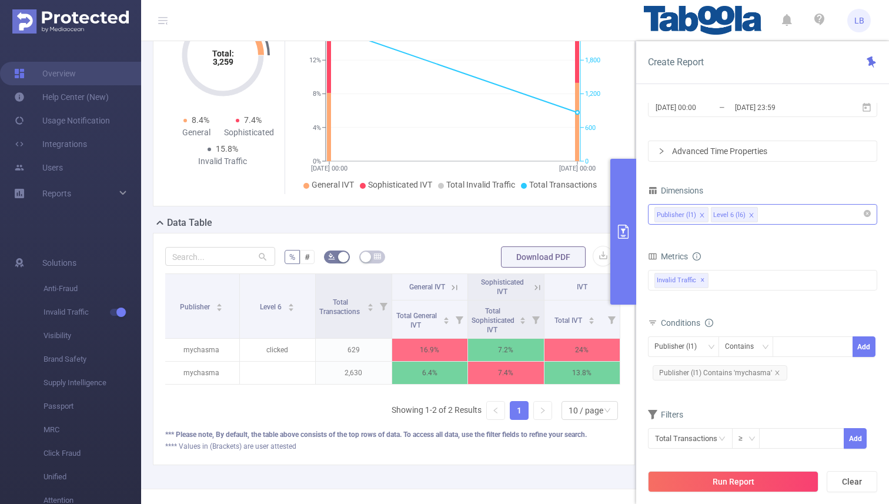
click at [768, 215] on div "Publisher (l1) Level 6 (l6)" at bounding box center [762, 214] width 216 height 19
click at [794, 214] on div "Publisher (l1) Level 6 (l6)" at bounding box center [762, 214] width 216 height 19
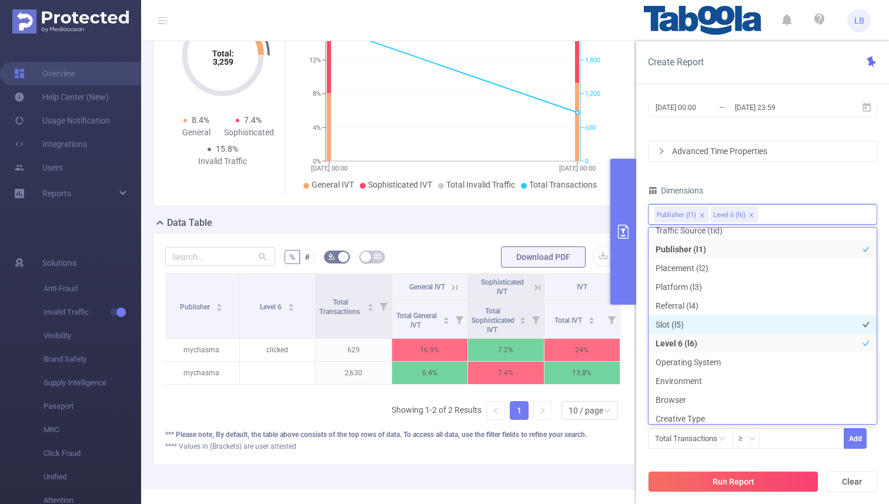
scroll to position [31, 0]
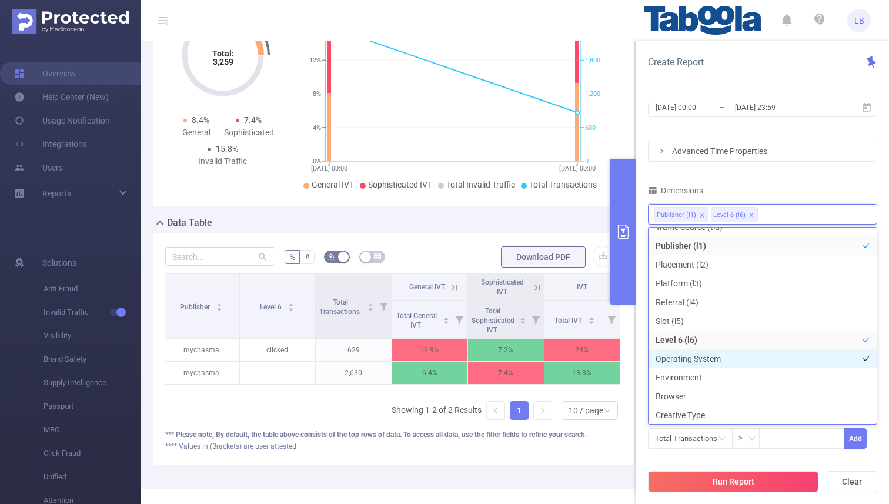
click at [715, 352] on li "Operating System" at bounding box center [762, 358] width 228 height 19
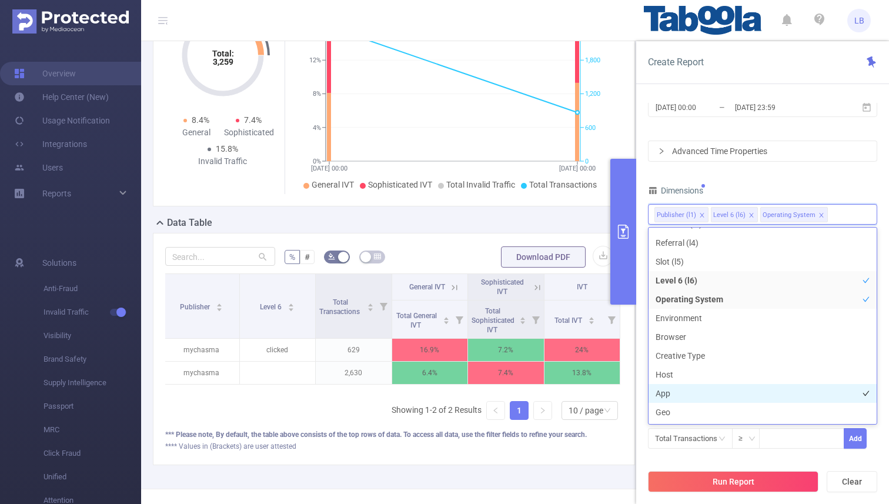
scroll to position [0, 0]
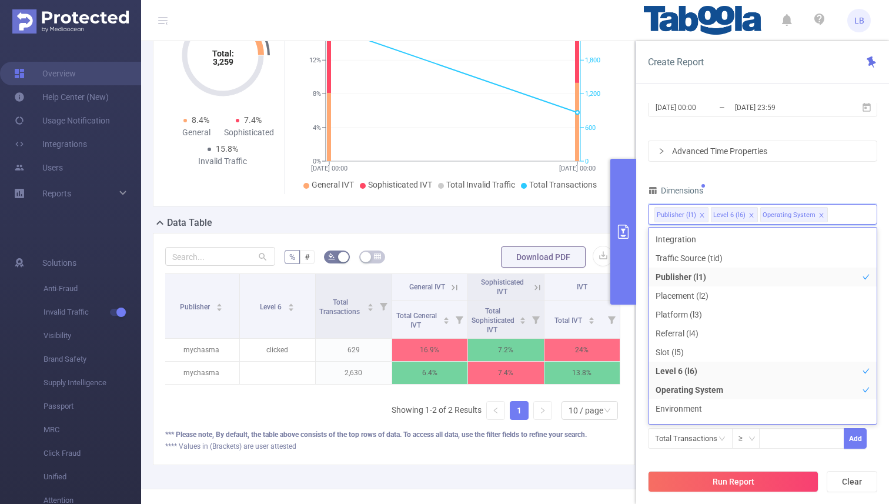
click at [778, 188] on div "Dimensions" at bounding box center [762, 191] width 229 height 19
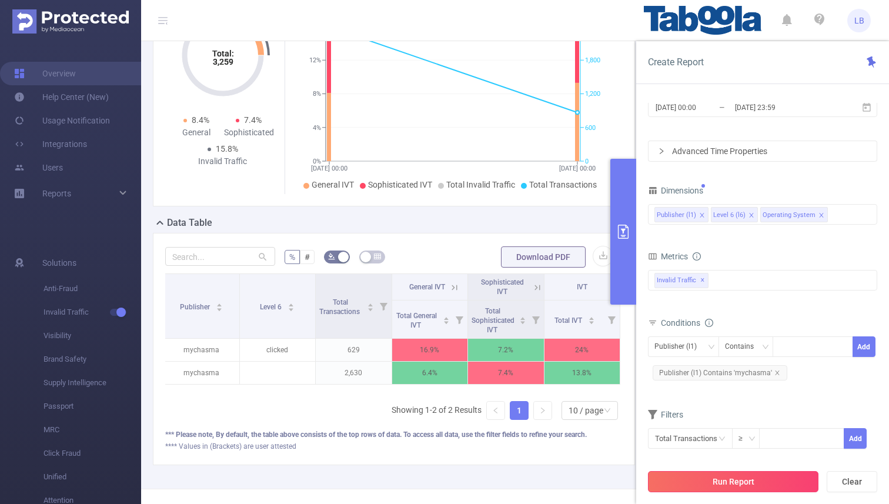
click at [730, 490] on button "Run Report" at bounding box center [733, 481] width 170 height 21
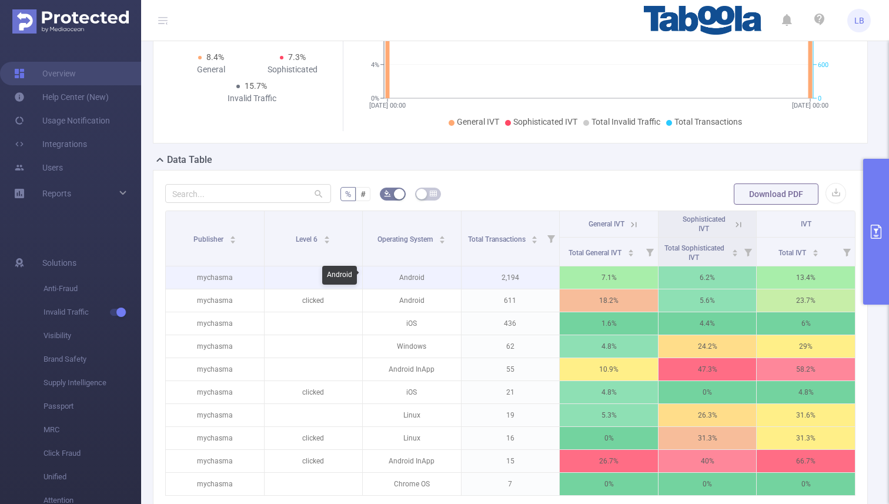
scroll to position [0, 2]
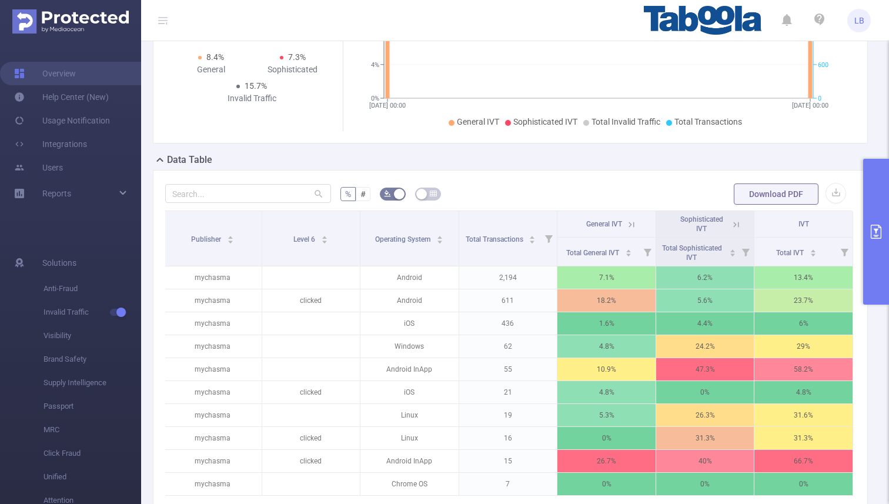
click at [629, 221] on icon at bounding box center [631, 224] width 11 height 11
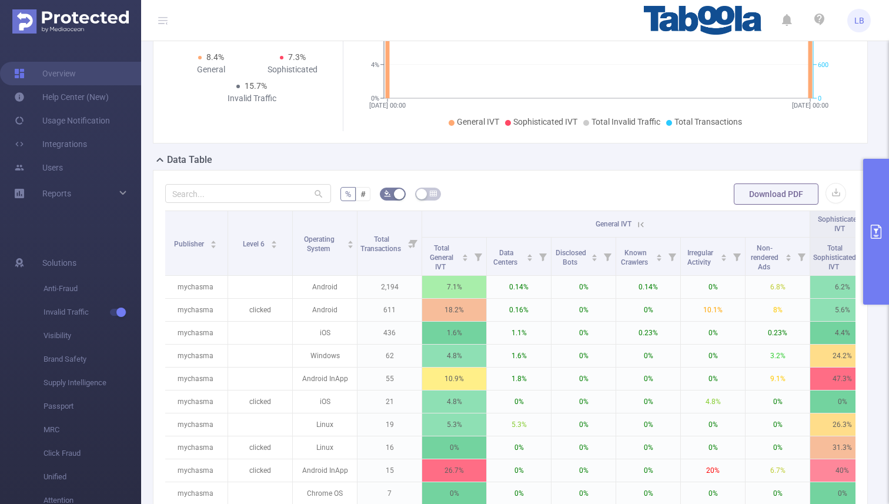
click at [640, 224] on icon at bounding box center [640, 224] width 11 height 11
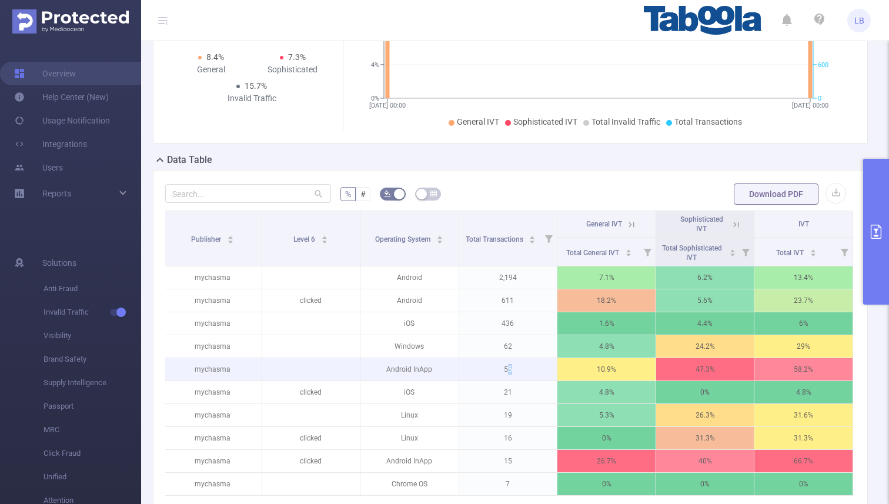
drag, startPoint x: 506, startPoint y: 367, endPoint x: 517, endPoint y: 368, distance: 10.6
click at [517, 368] on p "55" at bounding box center [508, 369] width 98 height 22
click at [504, 368] on p "55" at bounding box center [508, 369] width 98 height 22
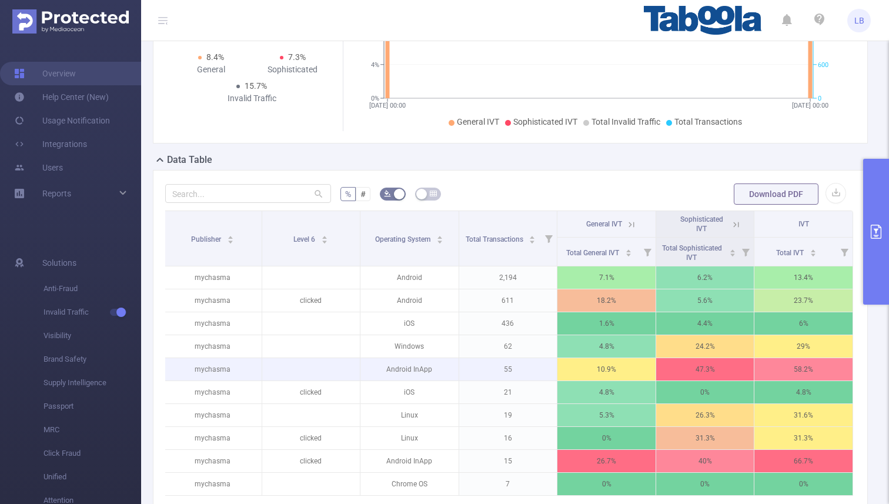
click at [508, 370] on p "55" at bounding box center [508, 369] width 98 height 22
drag, startPoint x: 695, startPoint y: 371, endPoint x: 718, endPoint y: 371, distance: 22.9
click at [718, 371] on p "47.3%" at bounding box center [705, 369] width 98 height 22
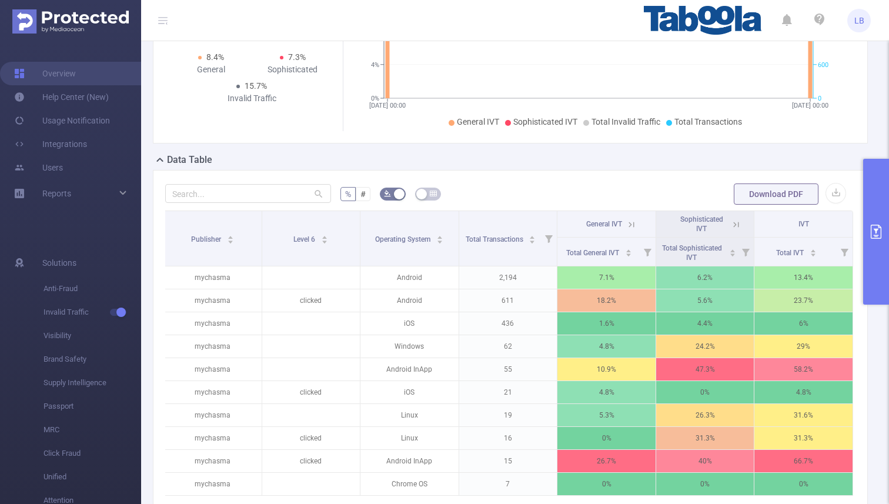
click at [735, 227] on icon at bounding box center [735, 224] width 11 height 11
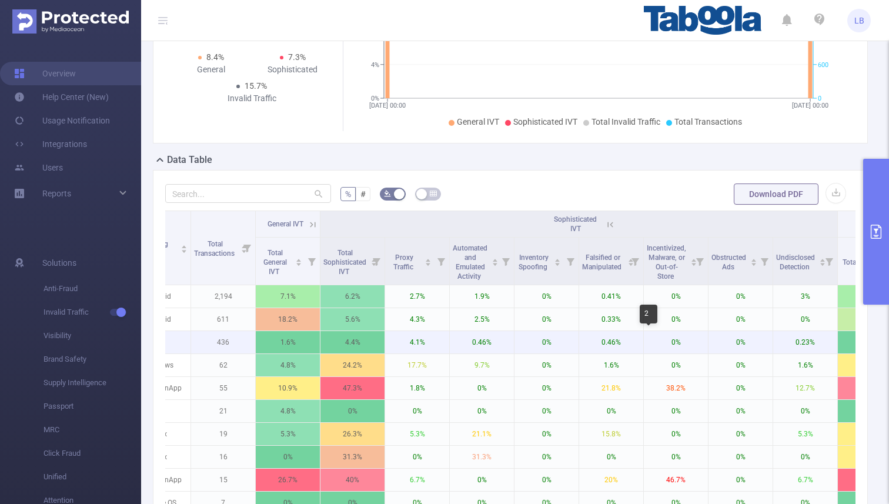
scroll to position [0, 179]
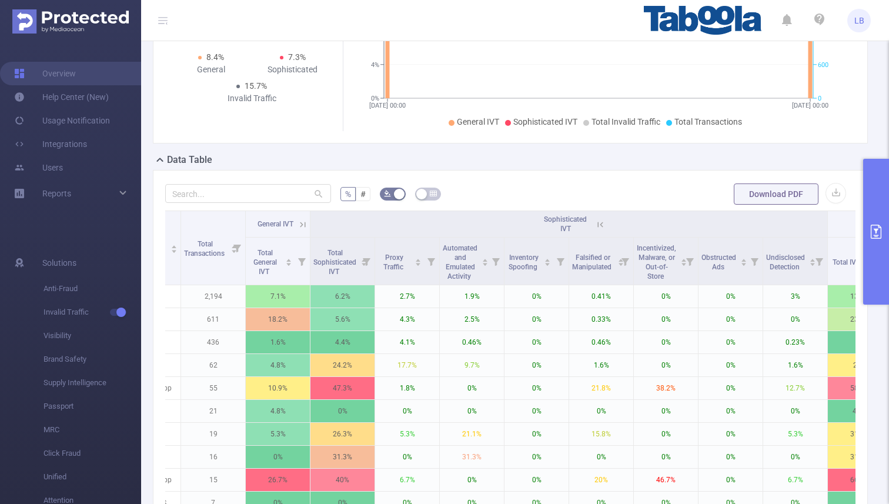
click at [590, 217] on div "Sophisticated IVT" at bounding box center [565, 224] width 52 height 19
click at [599, 219] on icon at bounding box center [600, 224] width 11 height 11
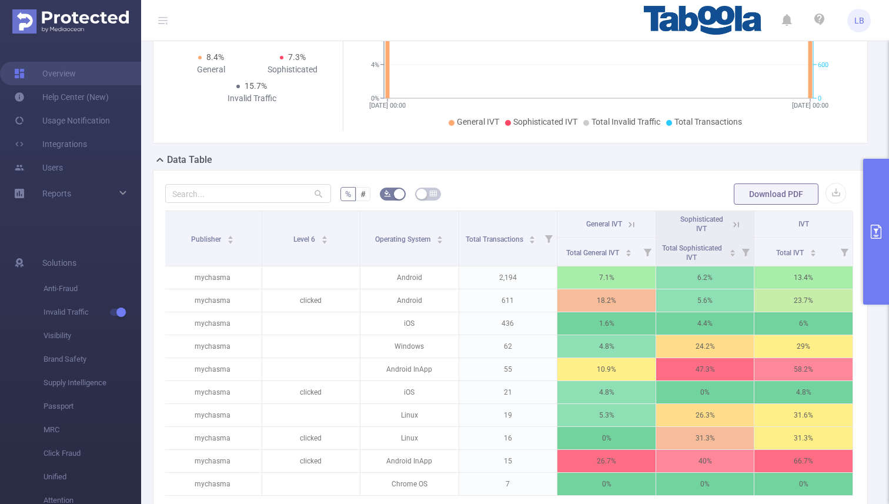
scroll to position [0, 2]
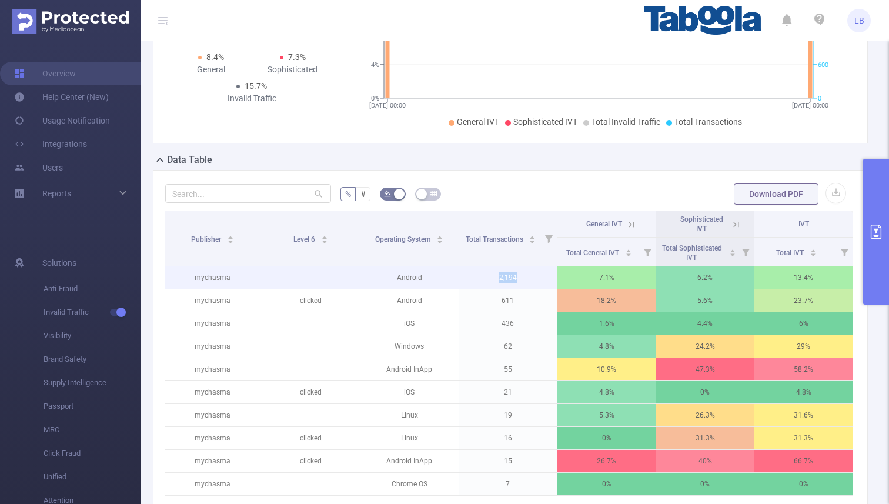
drag, startPoint x: 497, startPoint y: 275, endPoint x: 519, endPoint y: 276, distance: 22.3
click at [519, 276] on p "2,194" at bounding box center [508, 277] width 98 height 22
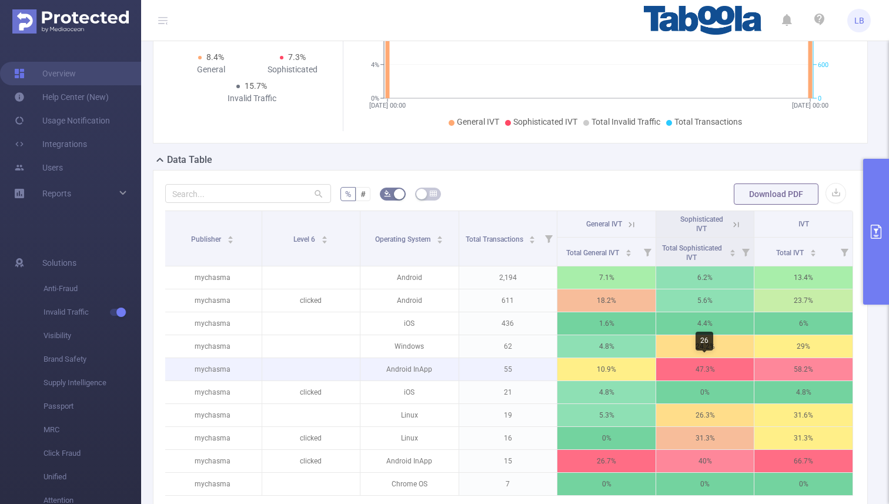
click at [713, 374] on p "47.3%" at bounding box center [705, 369] width 98 height 22
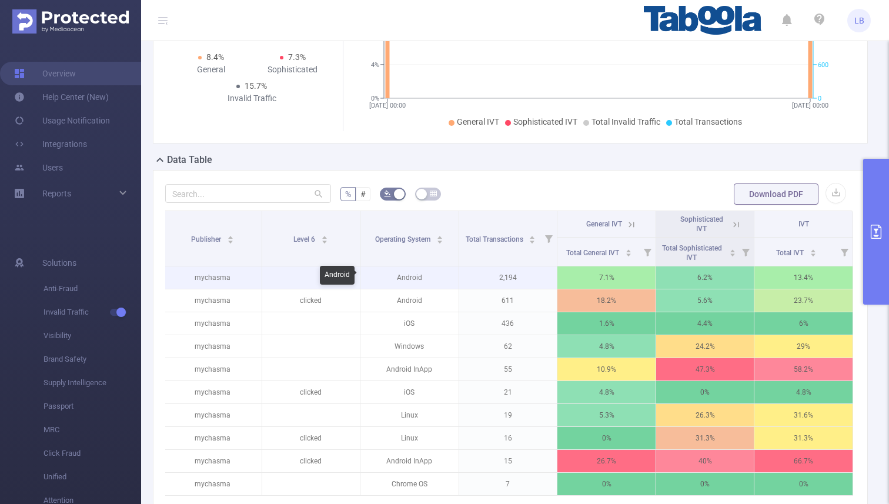
click at [423, 273] on p "Android" at bounding box center [409, 277] width 98 height 22
click at [409, 273] on p "Android" at bounding box center [409, 277] width 98 height 22
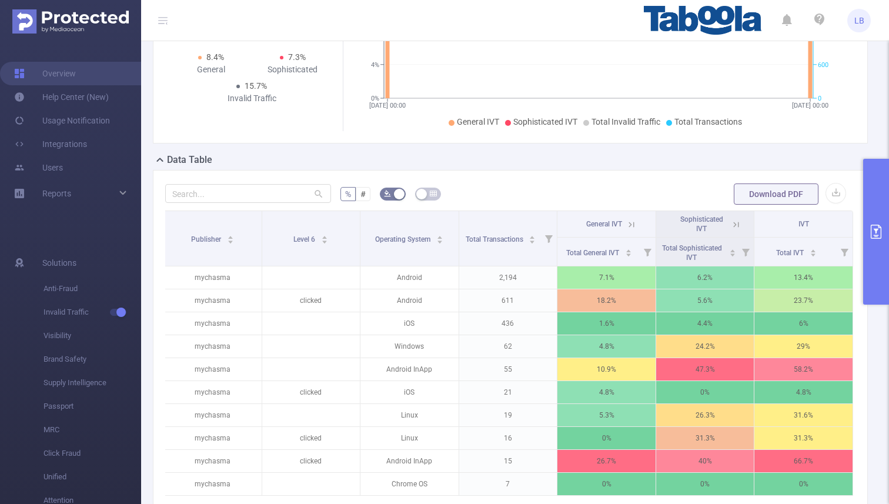
click at [888, 207] on button "primary" at bounding box center [876, 232] width 26 height 146
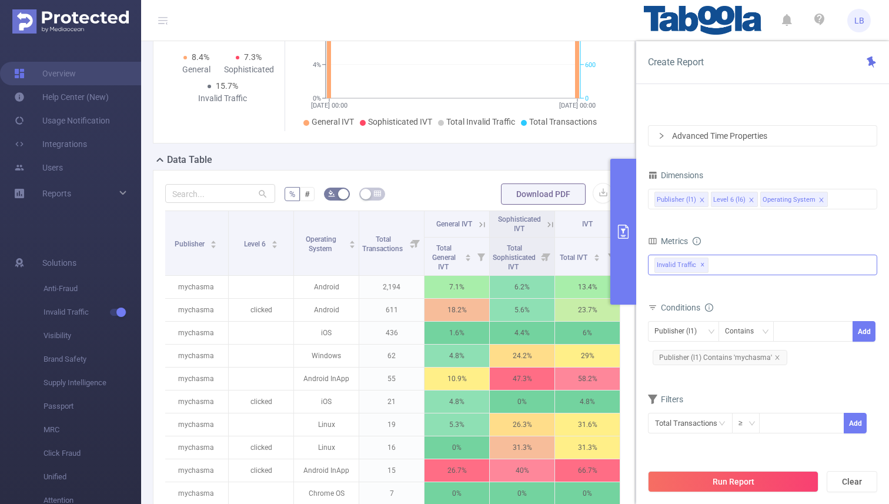
click at [728, 264] on div "Invalid Traffic ✕" at bounding box center [762, 264] width 229 height 21
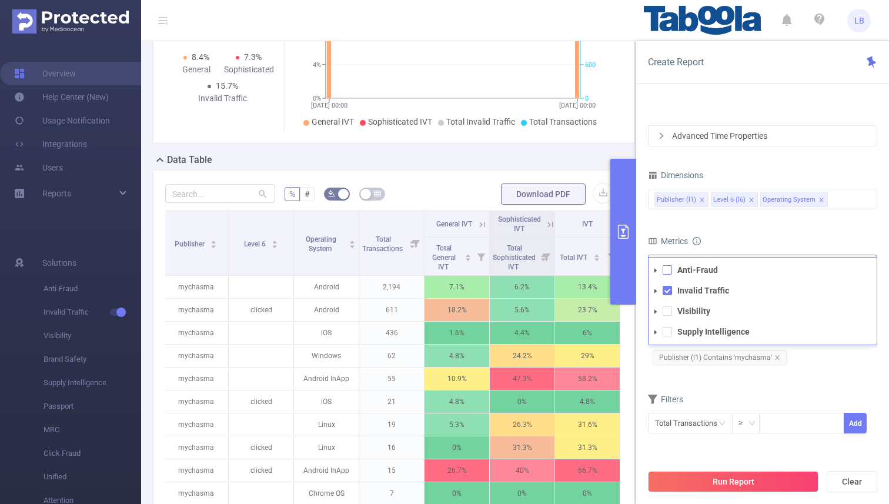
click at [666, 267] on span at bounding box center [666, 269] width 9 height 9
click at [666, 308] on span at bounding box center [666, 310] width 9 height 9
click at [665, 331] on span at bounding box center [666, 331] width 9 height 9
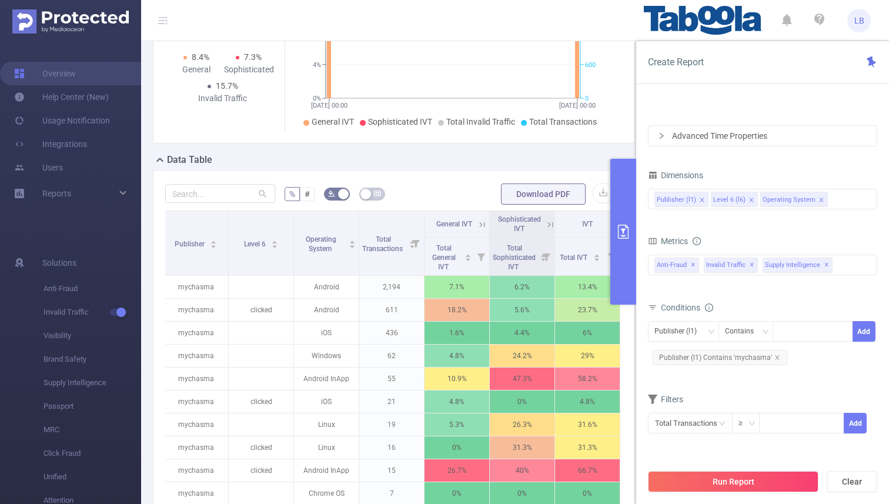
click at [749, 226] on form "Dimensions Publisher (l1) Level 6 (l6) Operating System Metrics bp_total brand-…" at bounding box center [762, 308] width 229 height 282
click at [734, 483] on button "Run Report" at bounding box center [733, 481] width 170 height 21
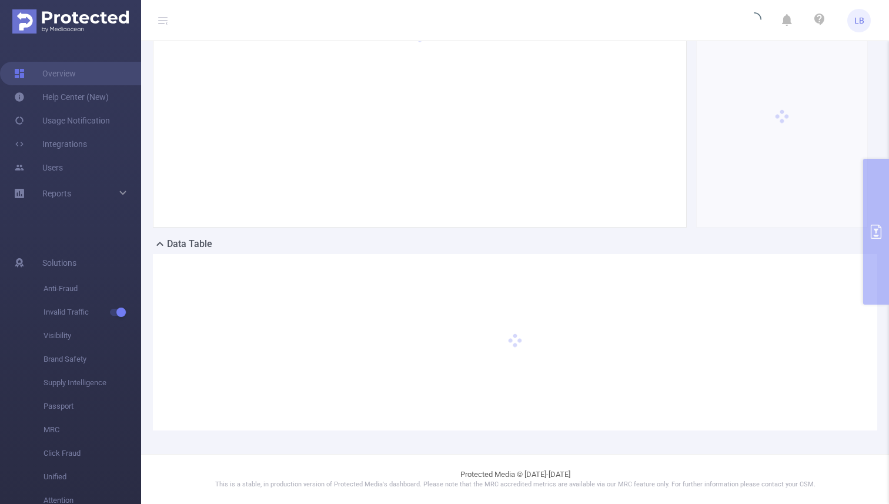
scroll to position [88, 0]
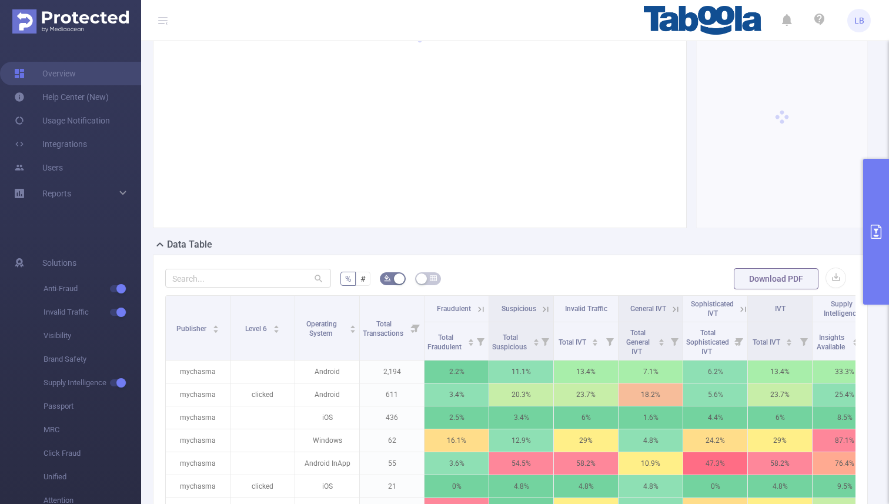
click at [873, 189] on button "primary" at bounding box center [876, 232] width 26 height 146
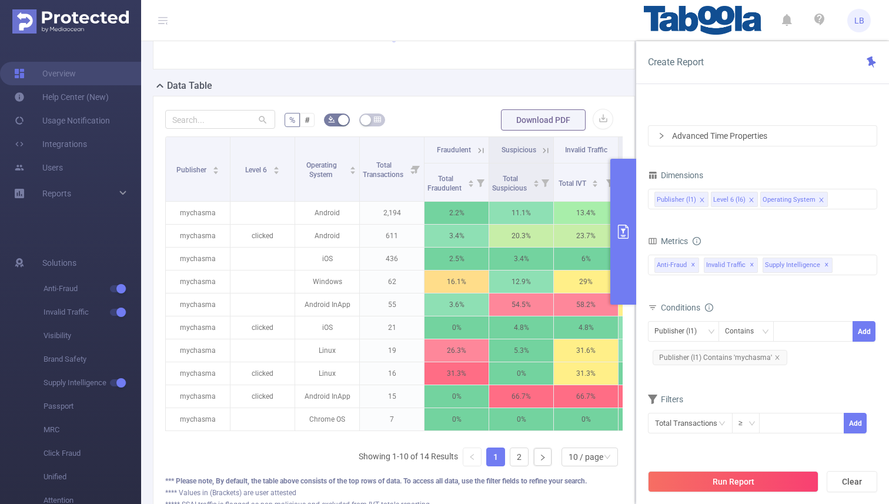
click at [818, 202] on icon "icon: close" at bounding box center [821, 200] width 6 height 6
click at [693, 478] on button "Run Report" at bounding box center [733, 481] width 170 height 21
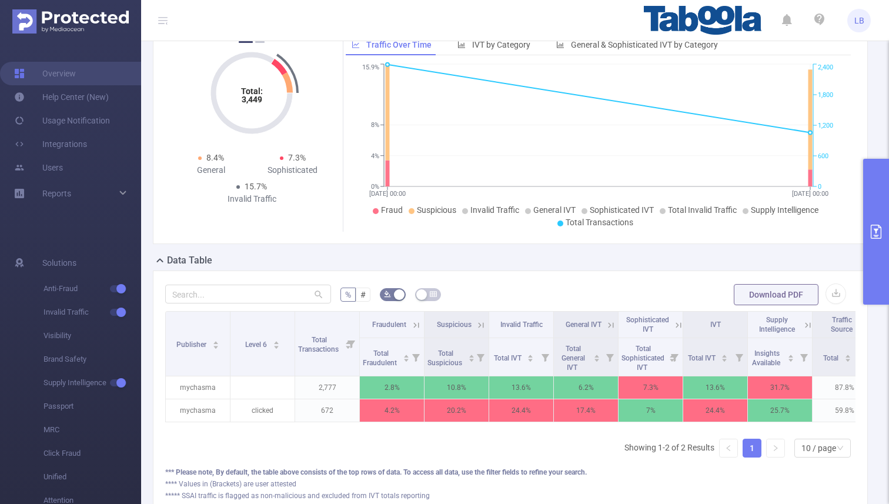
scroll to position [63, 0]
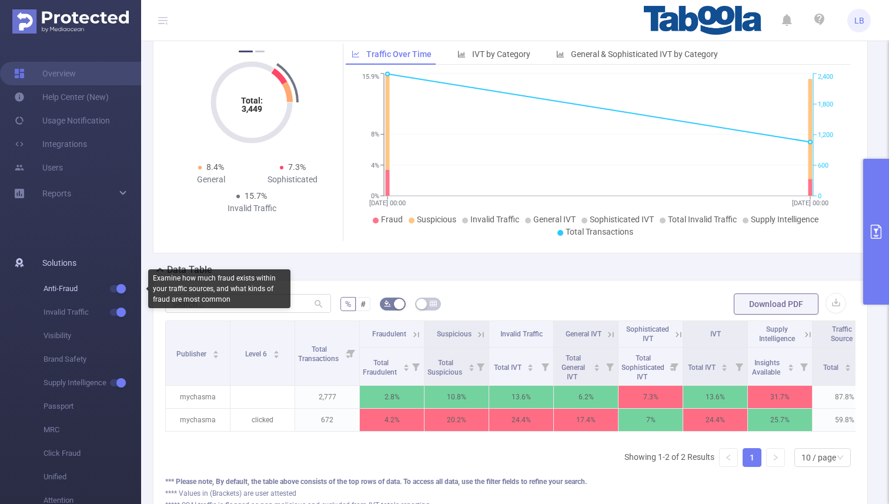
click at [118, 288] on button "button" at bounding box center [118, 288] width 16 height 7
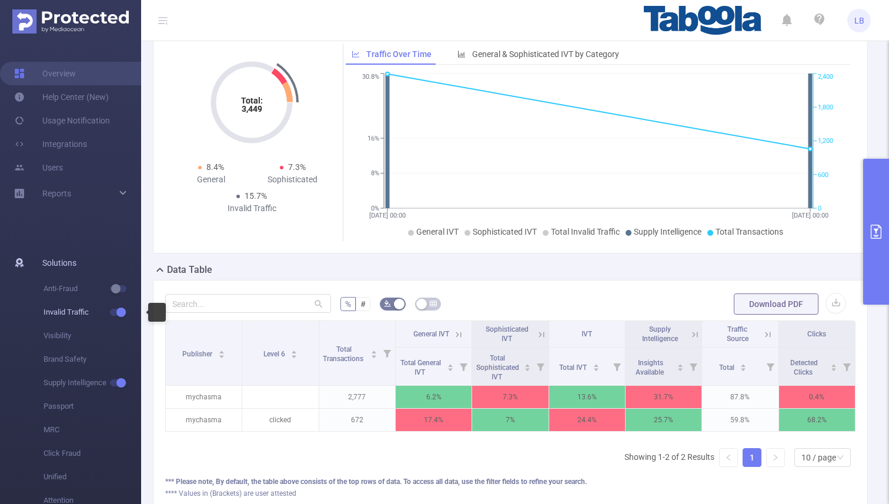
click at [117, 308] on span "Invalid Traffic" at bounding box center [92, 312] width 98 height 24
click at [113, 316] on span "Invalid Traffic" at bounding box center [92, 312] width 98 height 24
click at [123, 314] on button "button" at bounding box center [118, 312] width 16 height 7
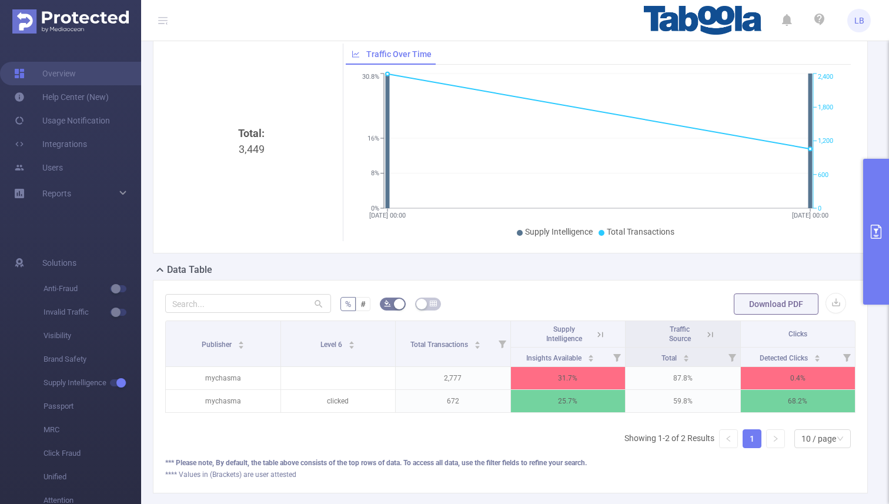
click at [596, 337] on icon at bounding box center [600, 334] width 11 height 11
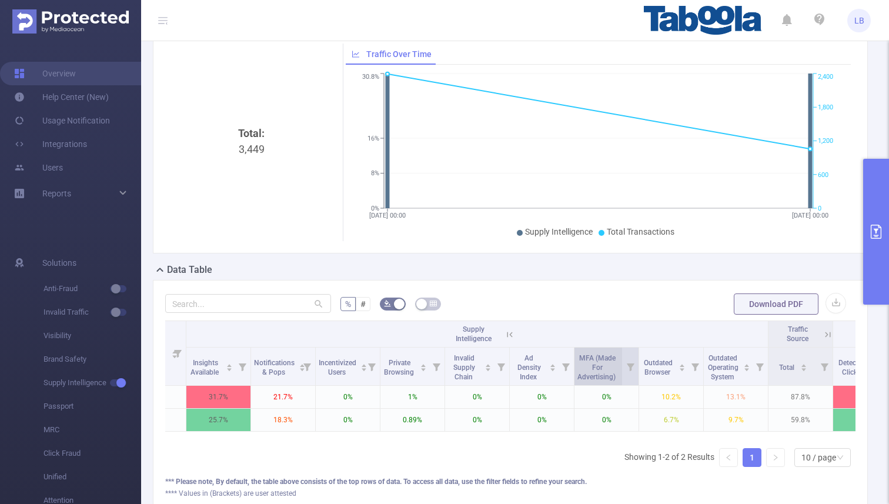
scroll to position [0, 218]
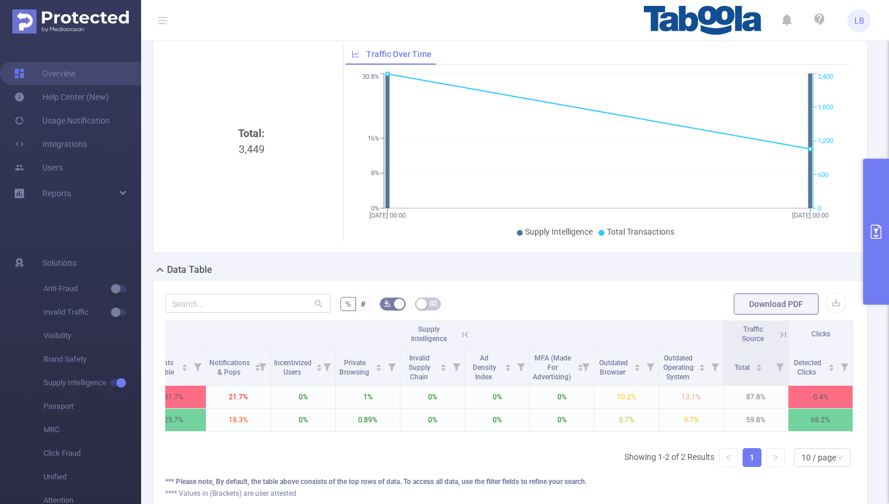
click at [468, 334] on icon at bounding box center [465, 334] width 11 height 11
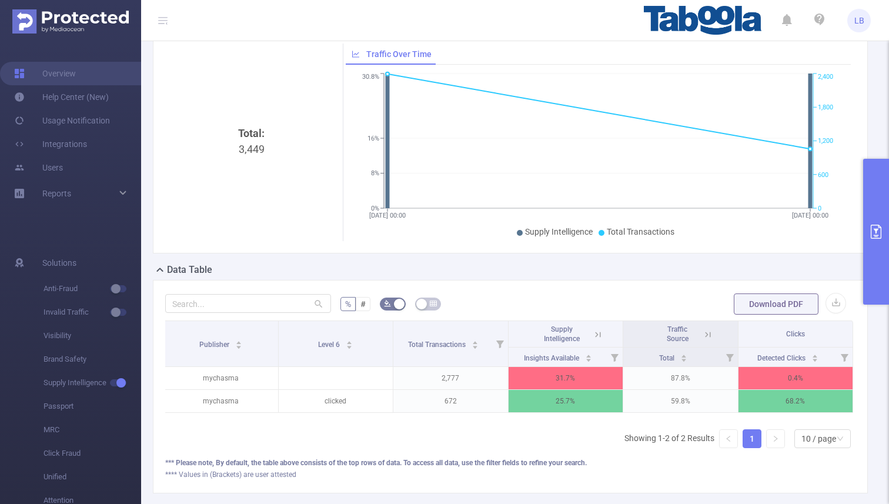
scroll to position [0, 2]
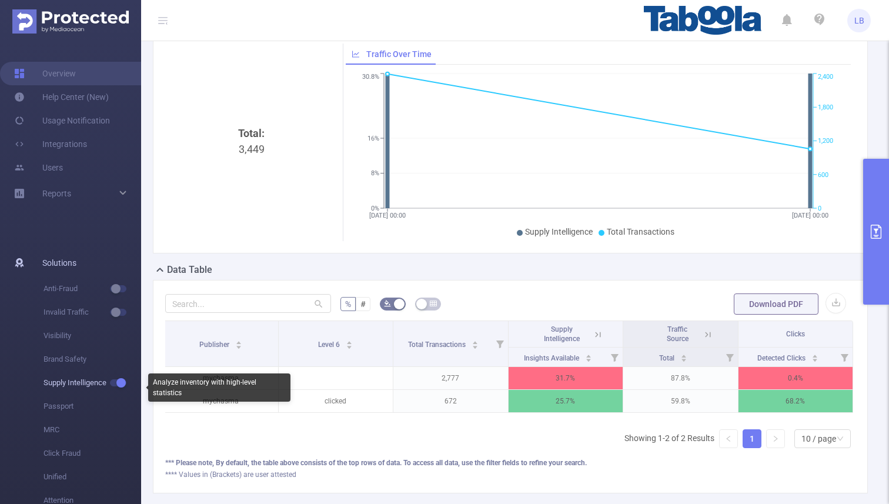
click at [111, 383] on button "button" at bounding box center [118, 382] width 16 height 7
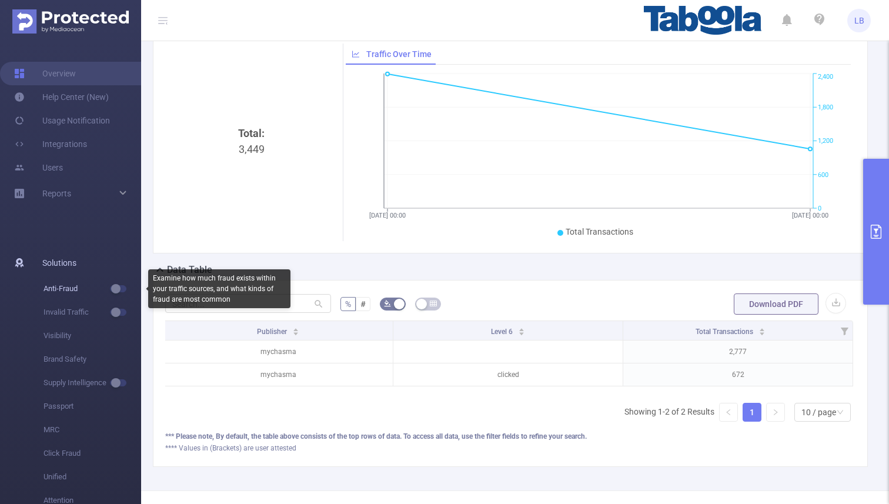
click at [118, 289] on button "button" at bounding box center [118, 288] width 16 height 7
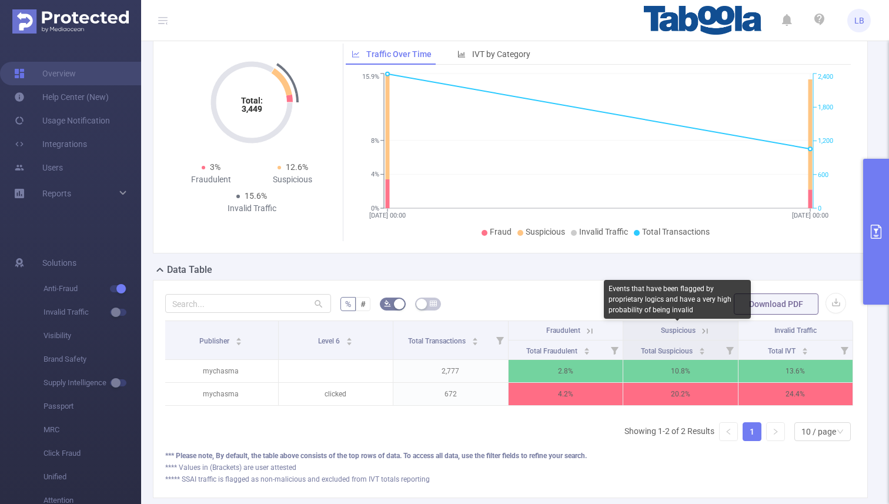
click at [695, 333] on div "Suspicious" at bounding box center [677, 330] width 36 height 9
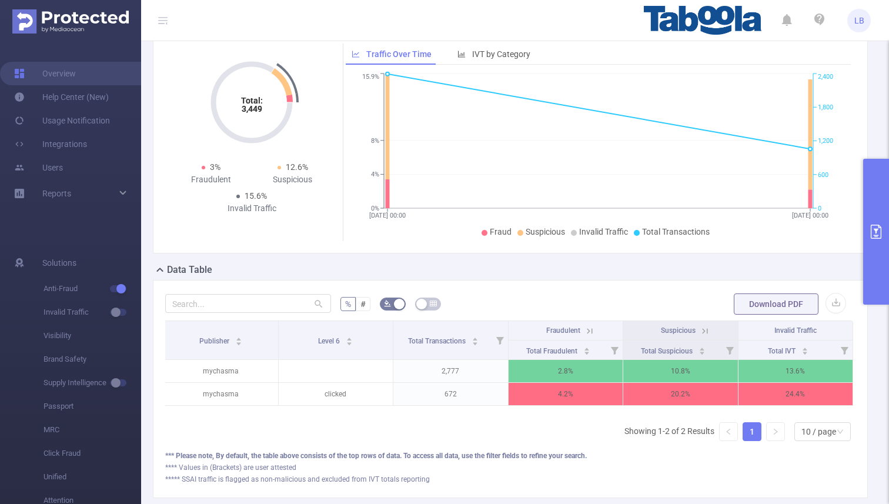
click at [705, 333] on icon at bounding box center [704, 331] width 11 height 11
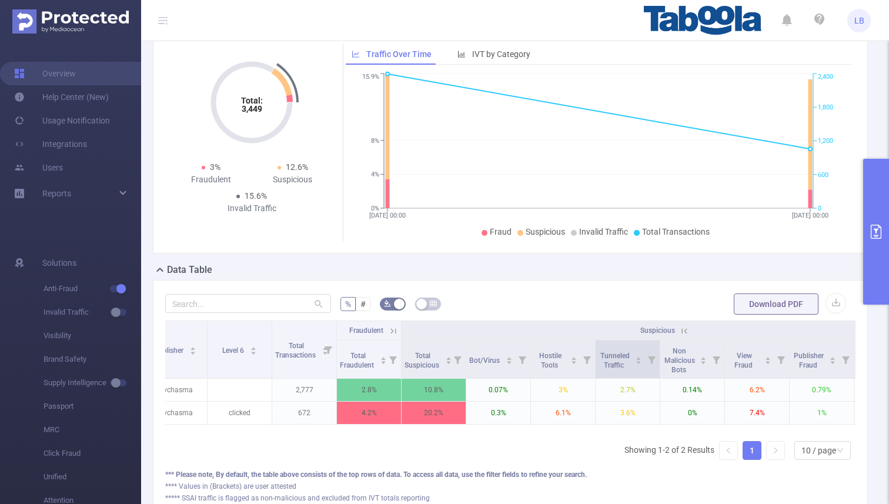
scroll to position [0, 0]
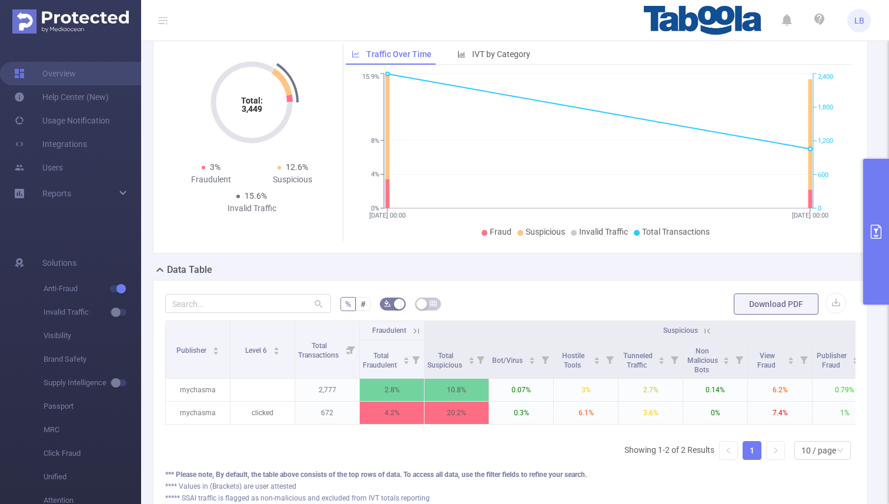
click at [705, 333] on icon at bounding box center [707, 331] width 11 height 11
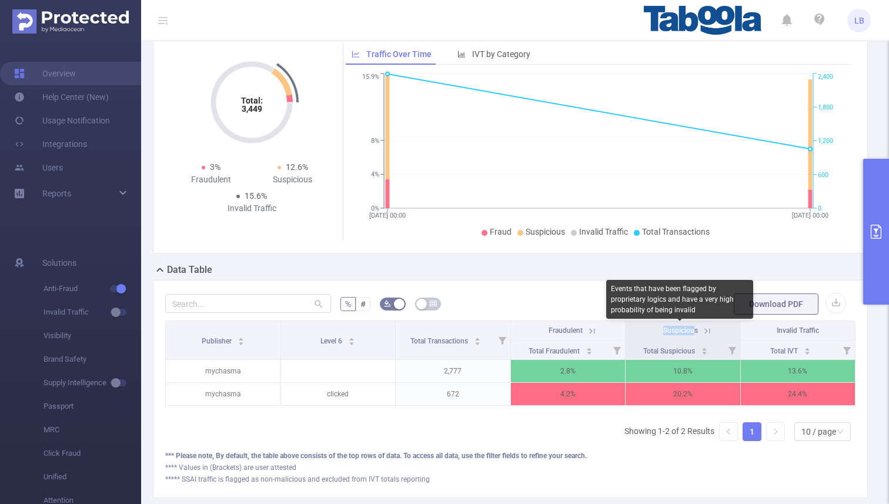
drag, startPoint x: 663, startPoint y: 326, endPoint x: 696, endPoint y: 324, distance: 33.0
click at [695, 327] on span "Suspicious" at bounding box center [680, 330] width 35 height 8
click at [683, 329] on span "Suspicious" at bounding box center [680, 330] width 35 height 8
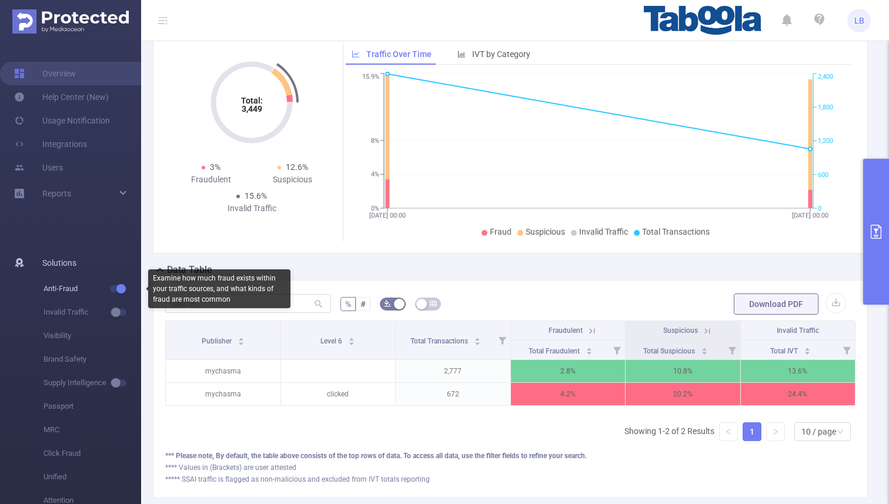
click at [119, 290] on button "button" at bounding box center [118, 288] width 16 height 7
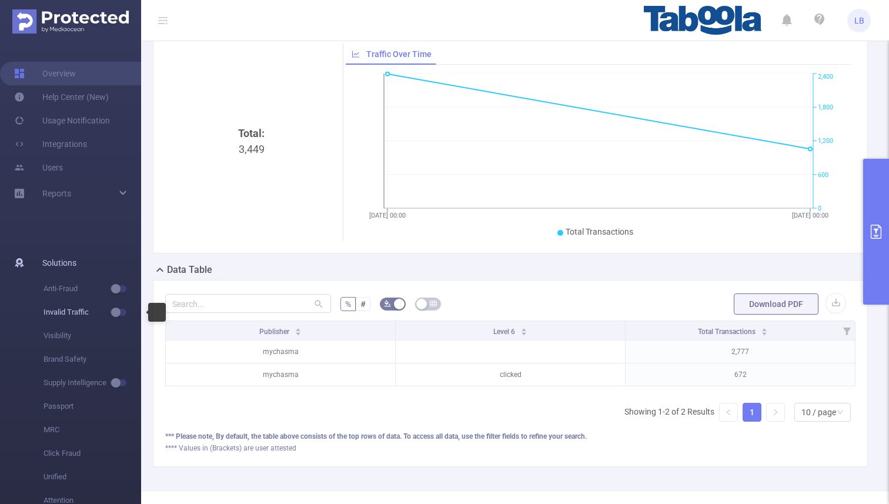
click at [116, 309] on button "button" at bounding box center [118, 312] width 16 height 7
